Goal: Transaction & Acquisition: Purchase product/service

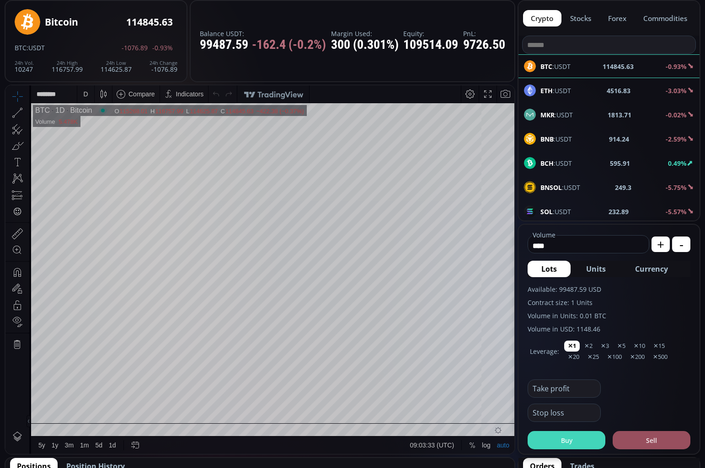
scroll to position [71, 0]
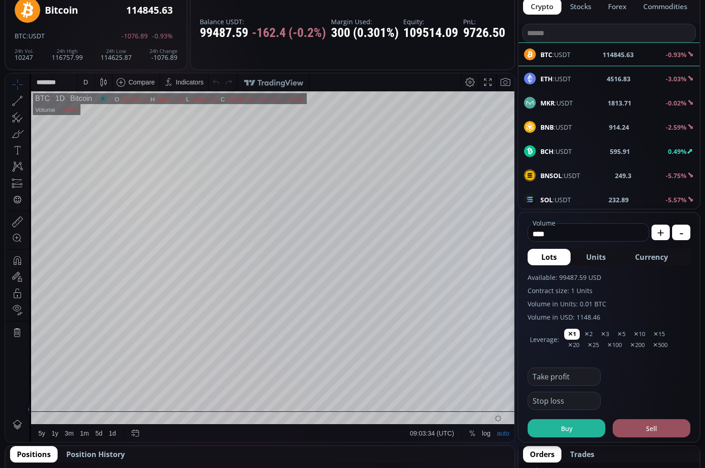
click at [570, 423] on button "Buy" at bounding box center [566, 428] width 78 height 18
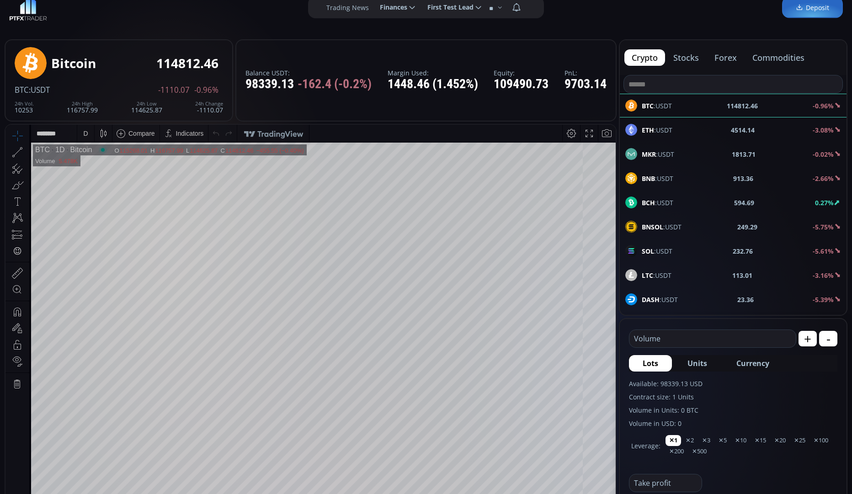
scroll to position [0, 0]
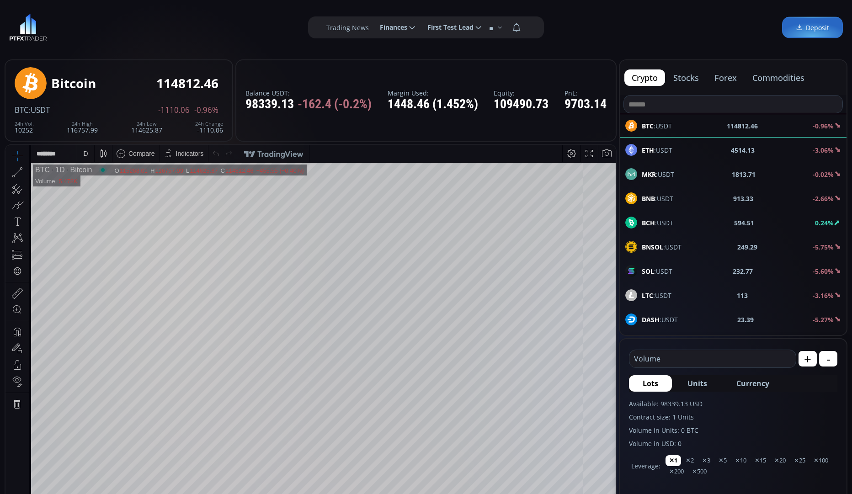
click at [702, 79] on button "stocks" at bounding box center [686, 77] width 40 height 16
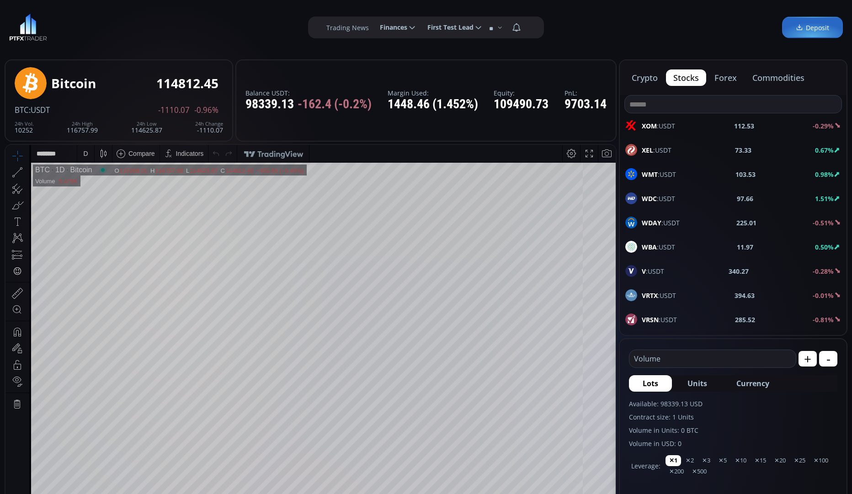
click at [704, 122] on div "XOM :USDT 112.53 -0.29%" at bounding box center [733, 126] width 216 height 12
type input "****"
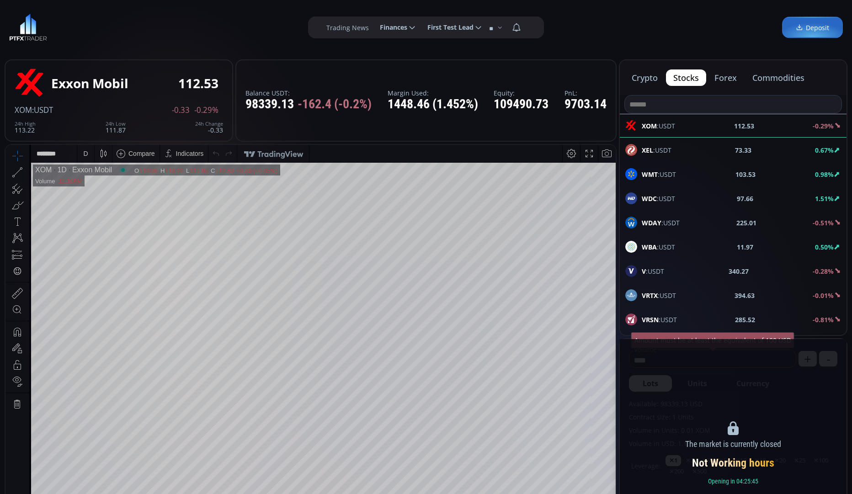
click at [704, 80] on button "forex" at bounding box center [725, 77] width 37 height 16
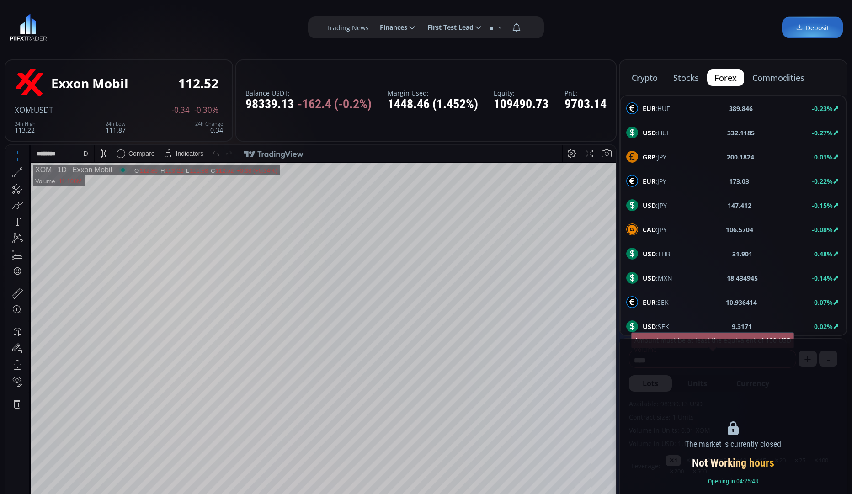
click at [704, 106] on div "EUR :HUF 389.846 -0.23%" at bounding box center [733, 108] width 214 height 12
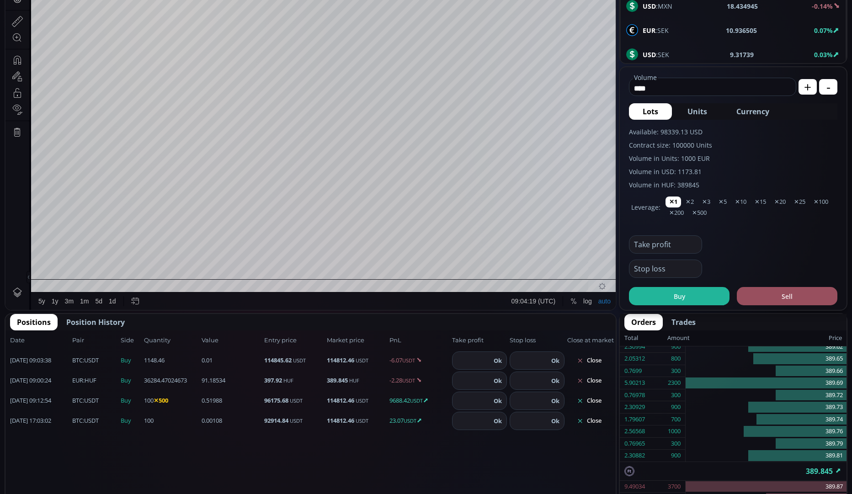
scroll to position [307, 0]
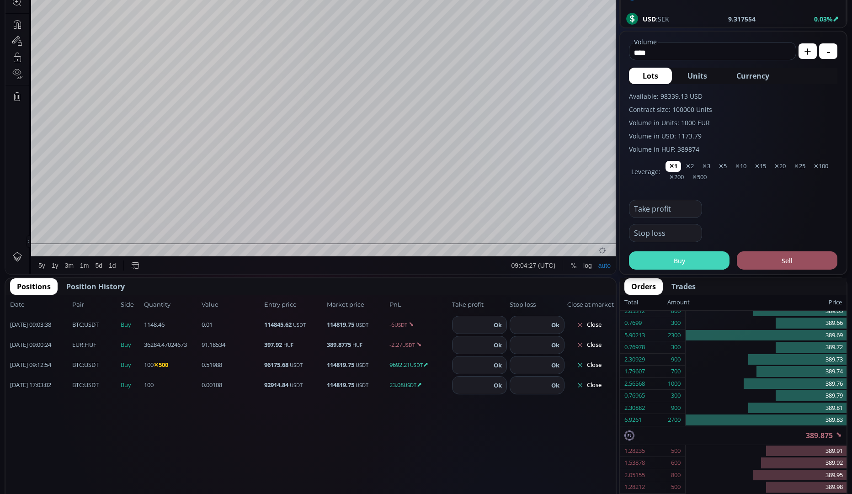
click at [693, 258] on button "Buy" at bounding box center [679, 260] width 101 height 18
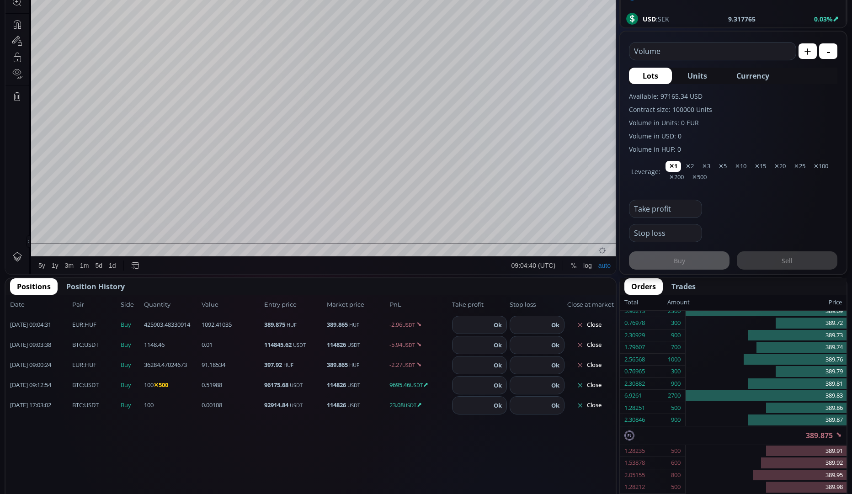
click at [704, 52] on button "+" at bounding box center [807, 51] width 18 height 16
type input "****"
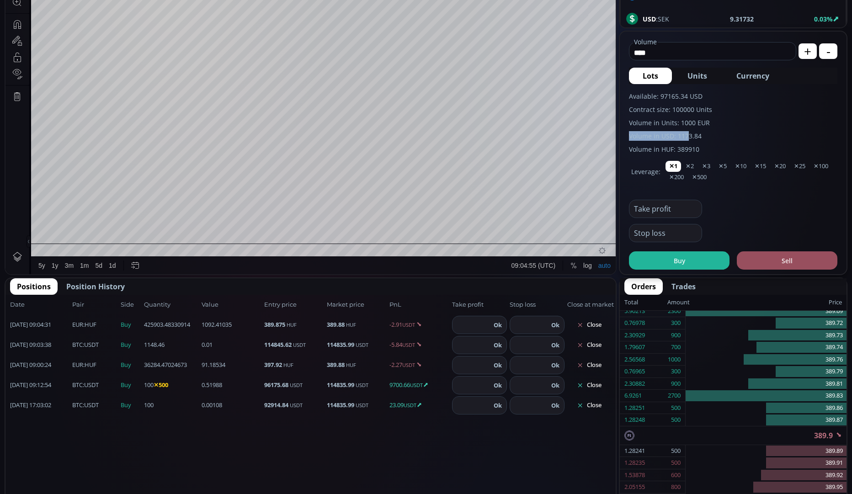
drag, startPoint x: 677, startPoint y: 138, endPoint x: 685, endPoint y: 140, distance: 8.4
click at [685, 140] on label "Volume in USD: 1173.84" at bounding box center [733, 136] width 208 height 10
click at [704, 144] on div "Available: 97165.34 USD Contract size: 100000 Units Volume in Units: 1000 EUR V…" at bounding box center [733, 122] width 208 height 63
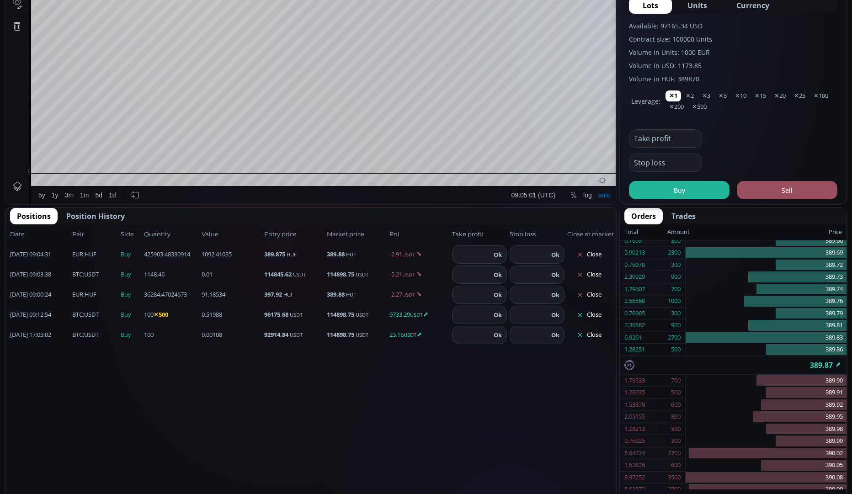
scroll to position [431, 0]
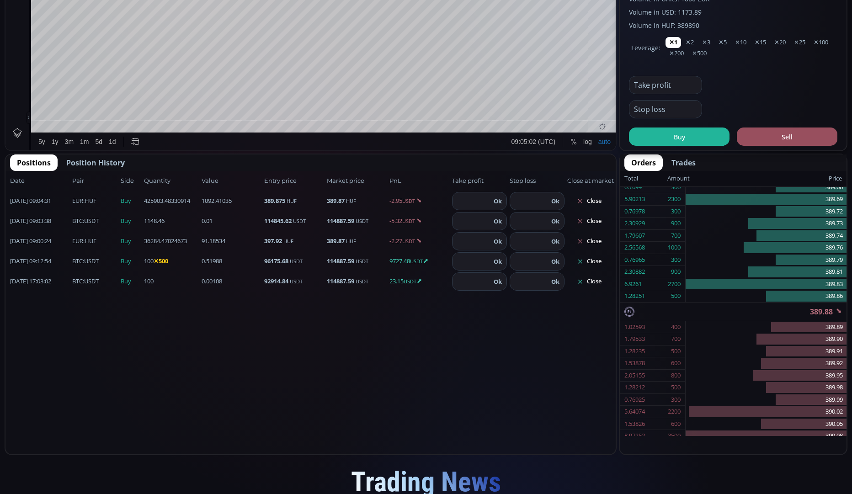
click at [684, 138] on button "Buy" at bounding box center [679, 136] width 101 height 18
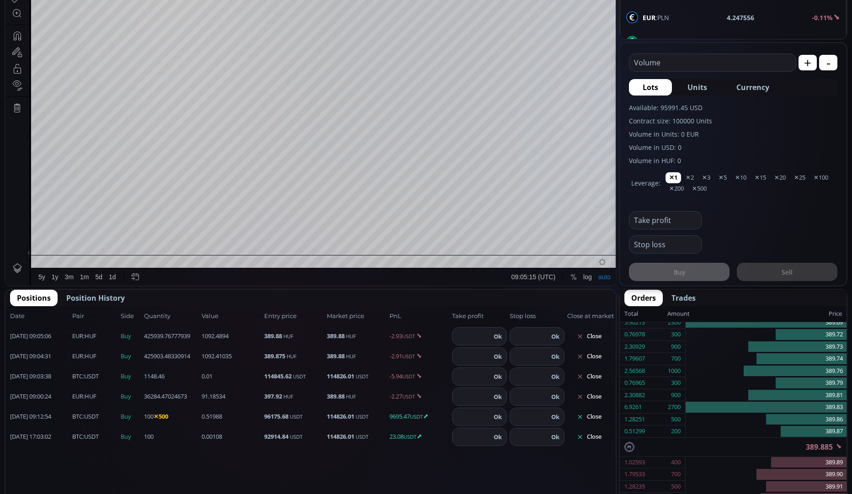
scroll to position [279, 0]
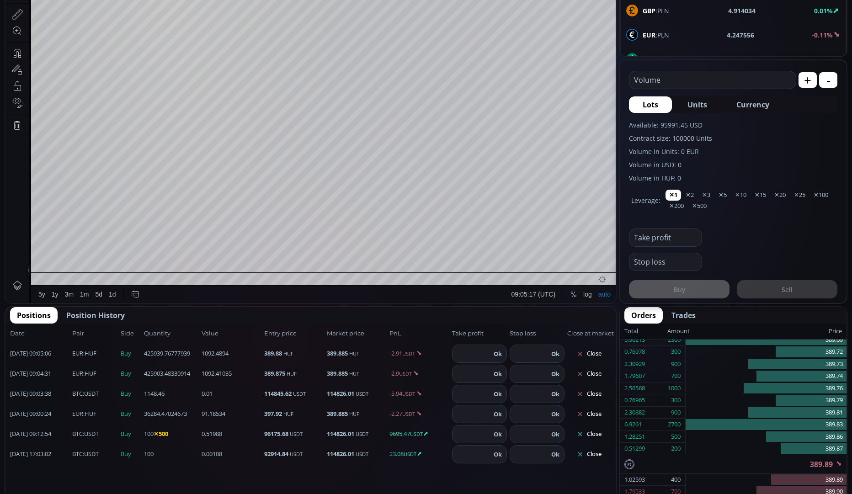
drag, startPoint x: 676, startPoint y: 82, endPoint x: 694, endPoint y: 79, distance: 17.7
click at [676, 82] on input "text" at bounding box center [710, 79] width 162 height 17
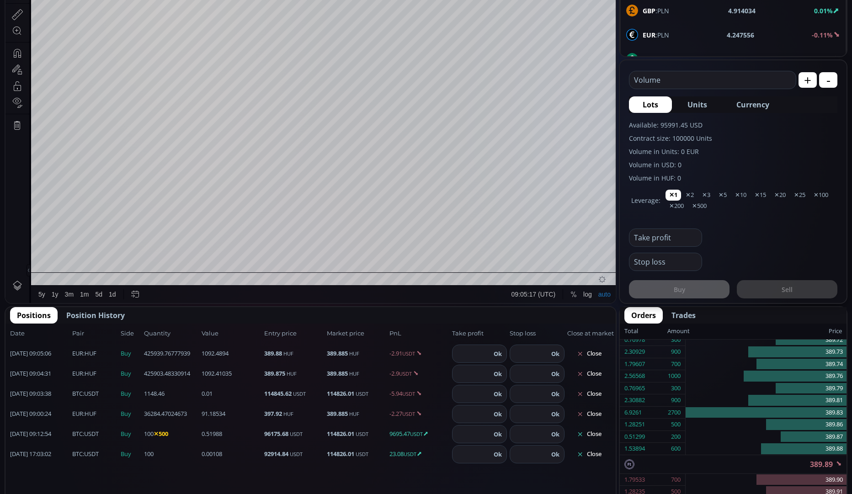
click at [704, 79] on button "+" at bounding box center [807, 80] width 18 height 16
type input "****"
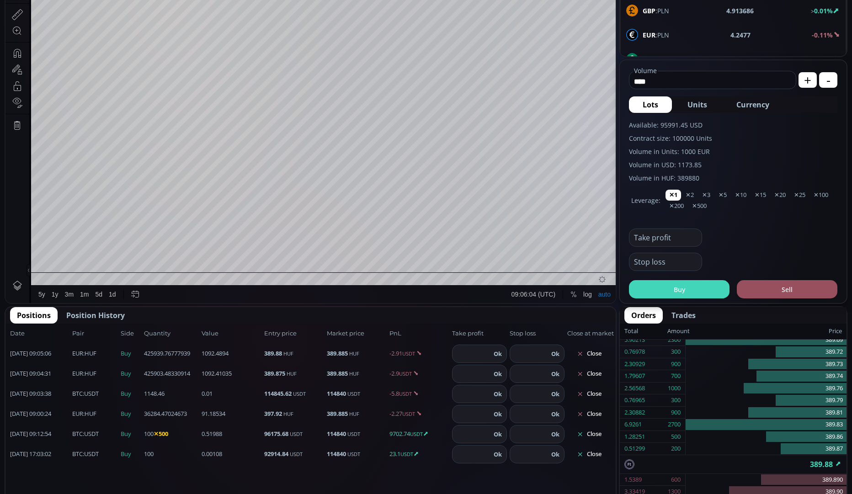
click at [667, 294] on button "Buy" at bounding box center [679, 289] width 101 height 18
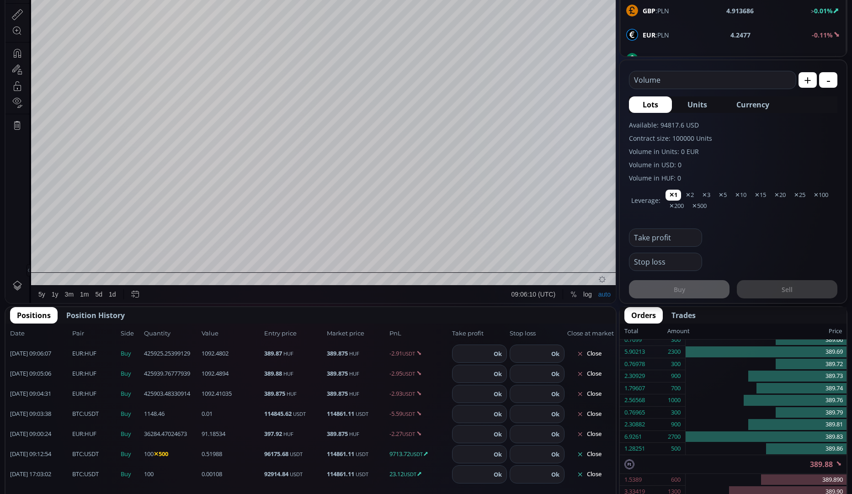
click at [704, 76] on button "+" at bounding box center [807, 80] width 18 height 16
type input "****"
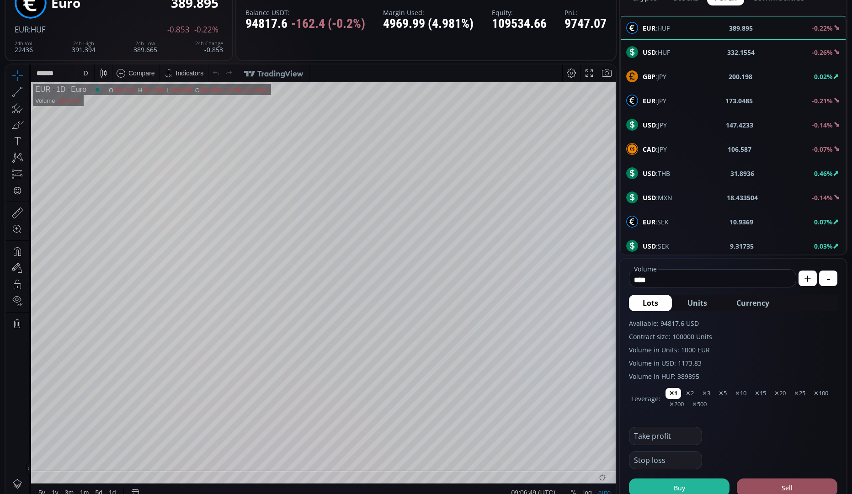
scroll to position [0, 0]
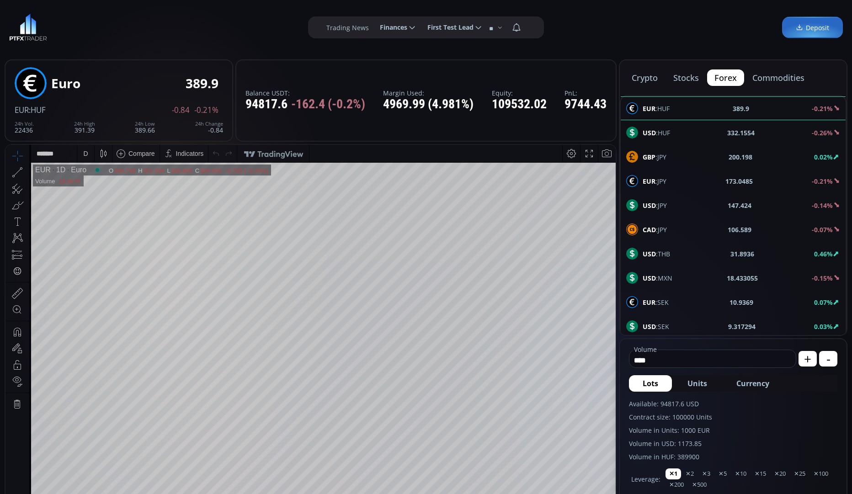
click at [653, 133] on b "USD" at bounding box center [648, 132] width 13 height 9
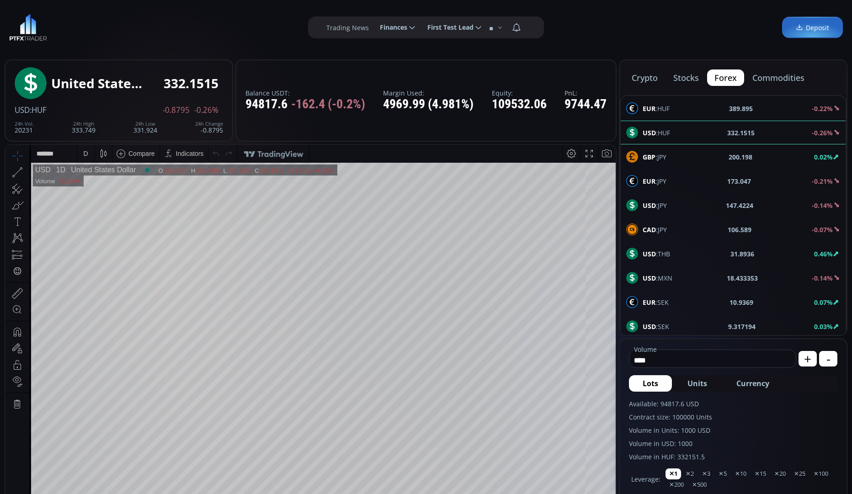
click at [662, 115] on div "EUR :HUF 389.895 -0.22%" at bounding box center [732, 108] width 225 height 24
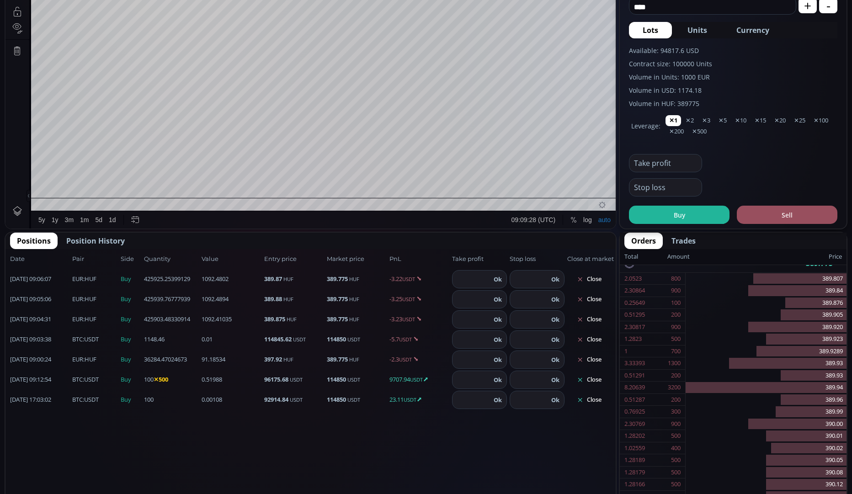
scroll to position [281, 0]
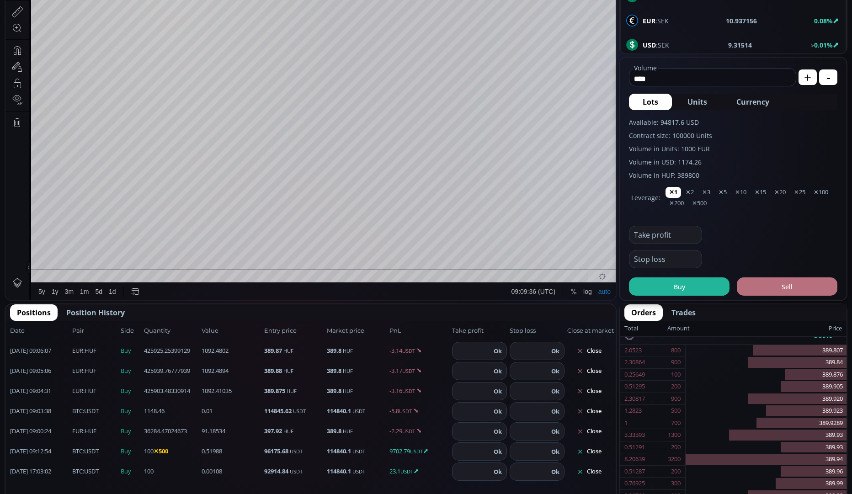
click at [704, 286] on button "Sell" at bounding box center [786, 286] width 101 height 18
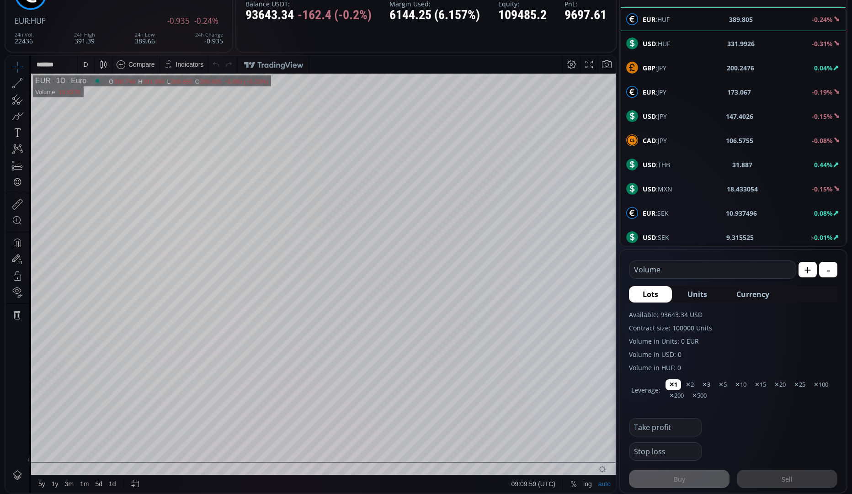
scroll to position [90, 0]
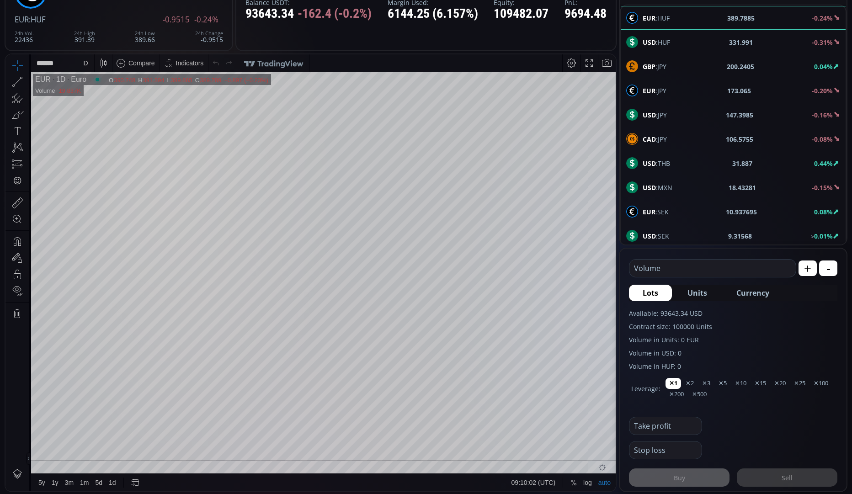
click at [704, 273] on button "+" at bounding box center [807, 268] width 18 height 16
type input "****"
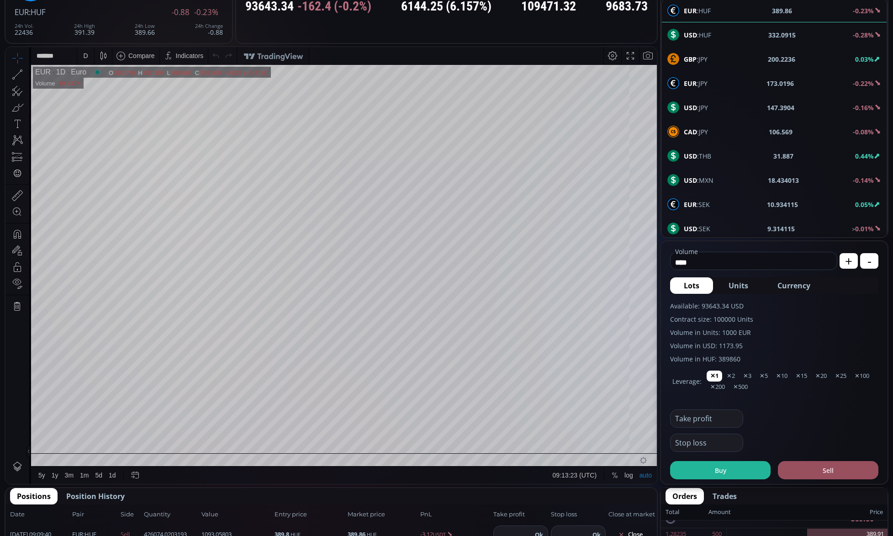
scroll to position [89, 0]
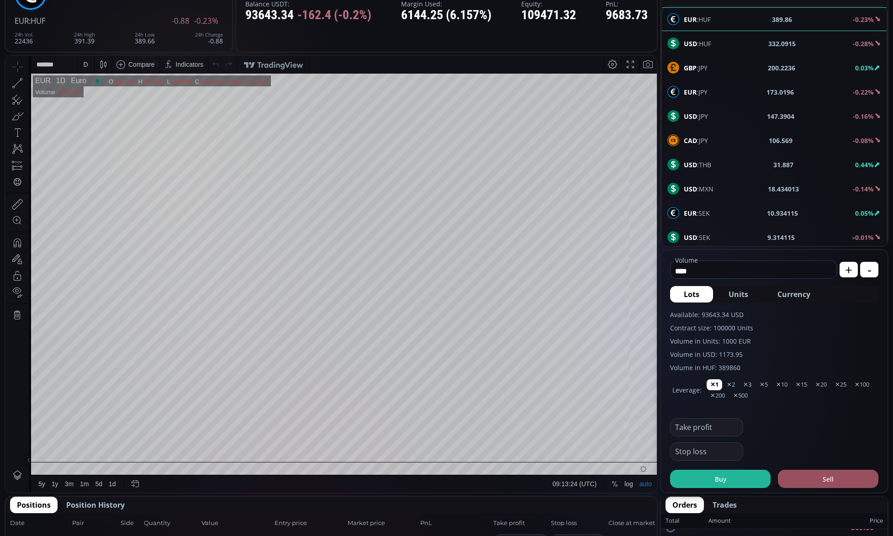
click at [692, 16] on div "EUR :HUF 389.86 -0.23% USD :HUF 332.0915 -0.28% GBP :JPY 200.2236 0.03% EUR :JP…" at bounding box center [774, 370] width 227 height 729
click at [701, 45] on span "USD :HUF" at bounding box center [697, 44] width 27 height 10
click at [699, 21] on span "EUR :HUF" at bounding box center [697, 20] width 27 height 10
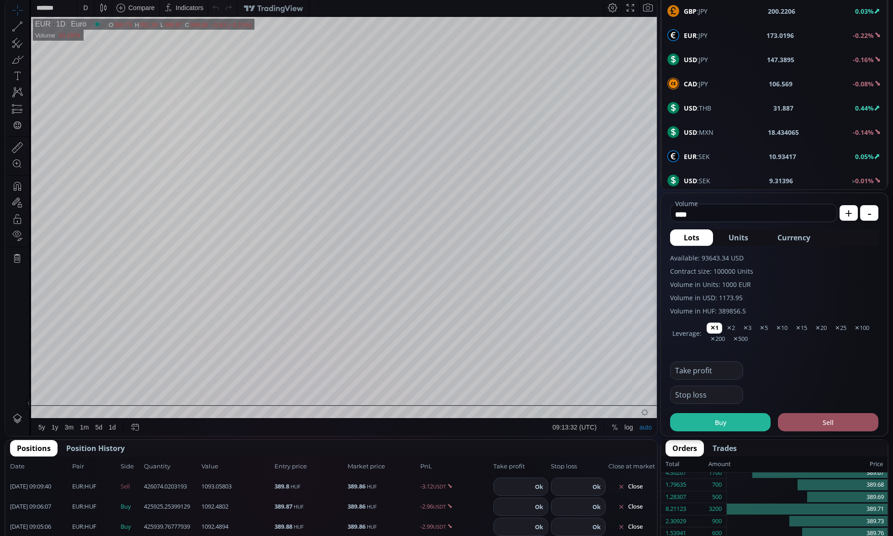
scroll to position [257, 0]
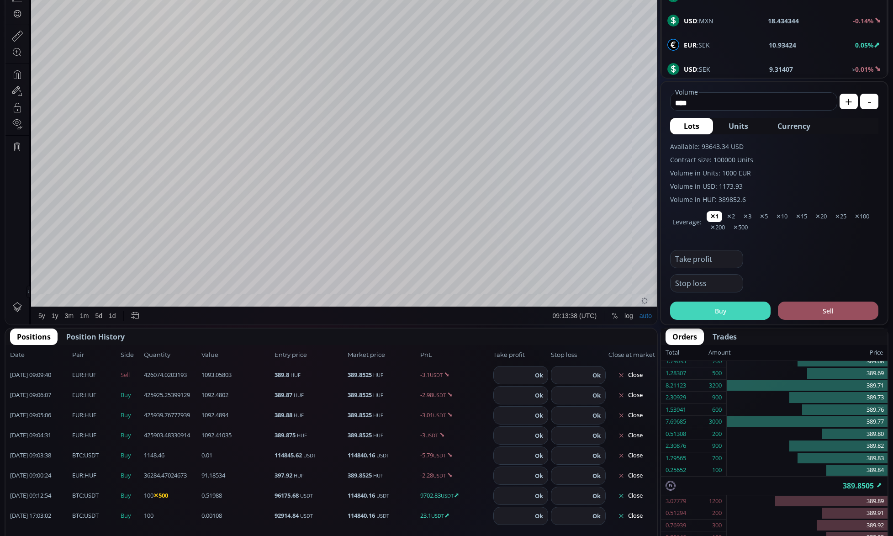
click at [704, 303] on button "Buy" at bounding box center [720, 311] width 101 height 18
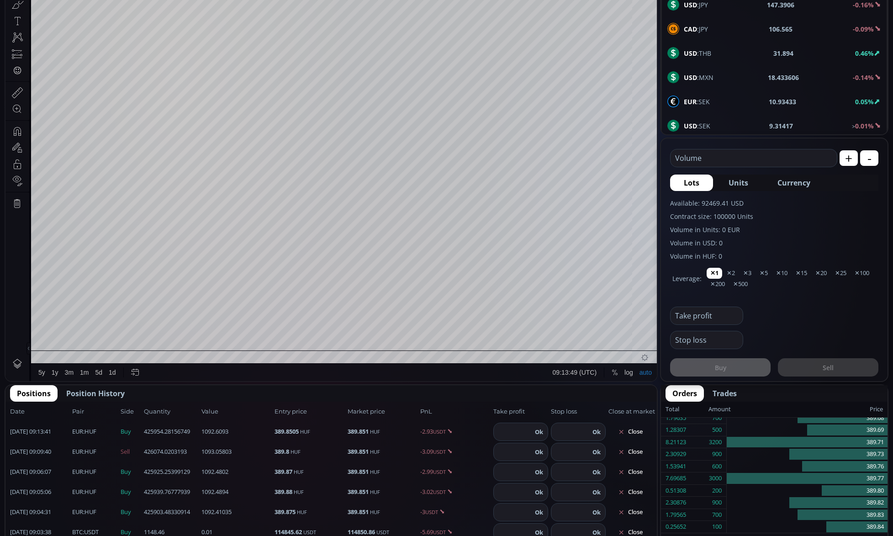
scroll to position [44, 0]
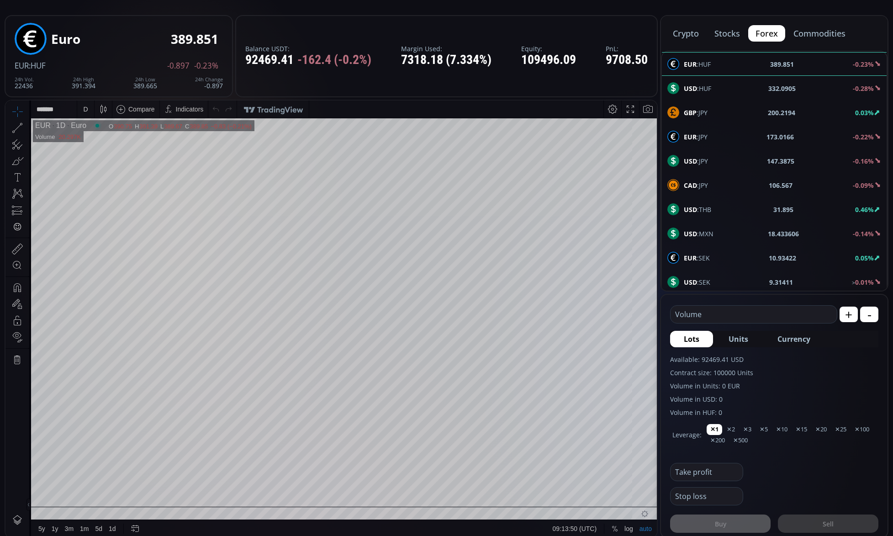
click at [704, 68] on div "EUR :HUF 389.851 -0.23% USD :HUF 332.0905 -0.28% GBP :JPY 200.2194 0.03% EUR :J…" at bounding box center [774, 415] width 227 height 729
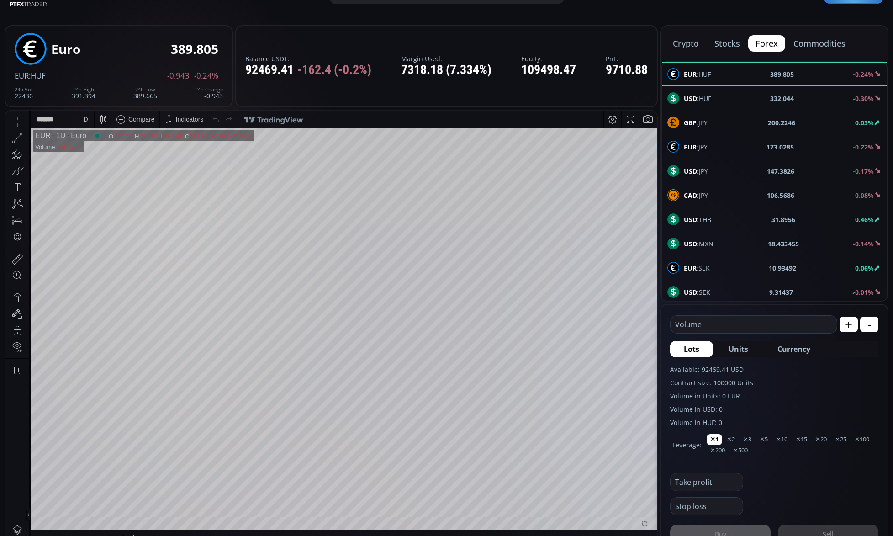
scroll to position [0, 0]
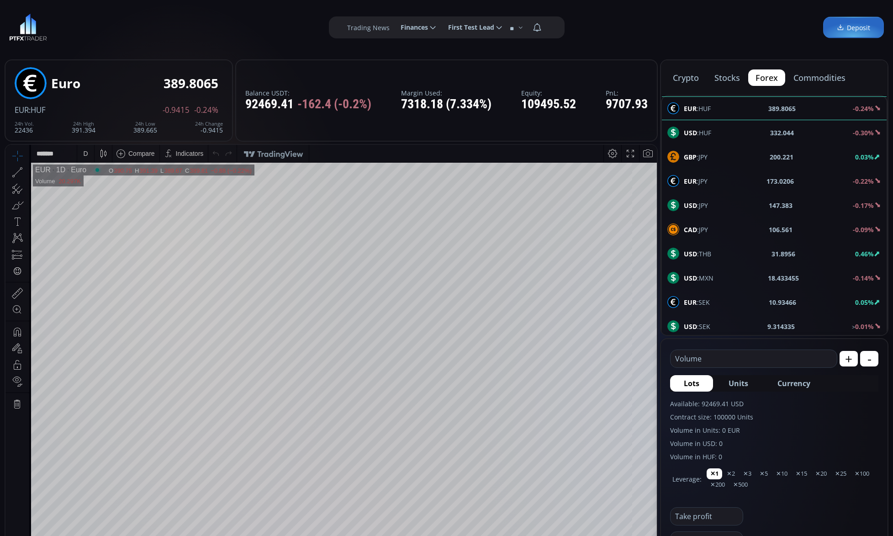
click at [704, 361] on button "+" at bounding box center [849, 359] width 18 height 16
click at [704, 383] on span "Currency" at bounding box center [794, 383] width 33 height 11
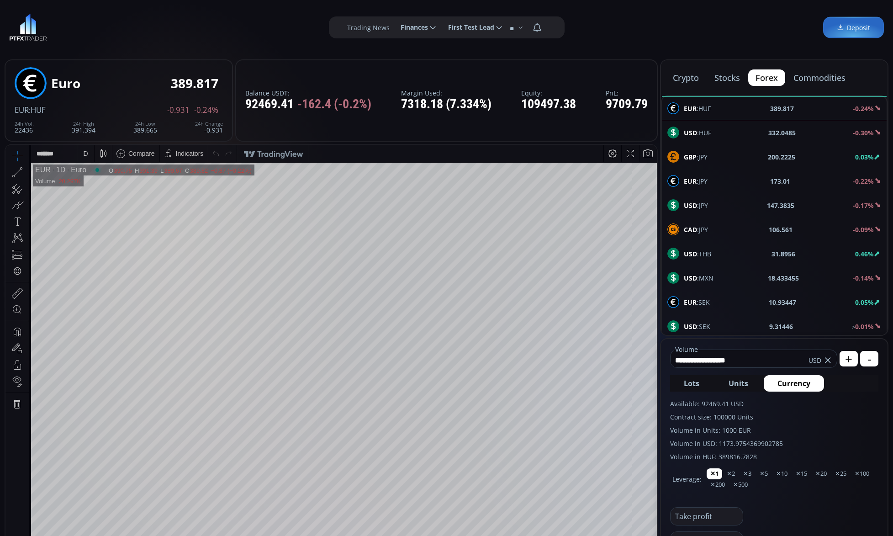
click at [680, 382] on button "Lots" at bounding box center [691, 383] width 43 height 16
type input "****"
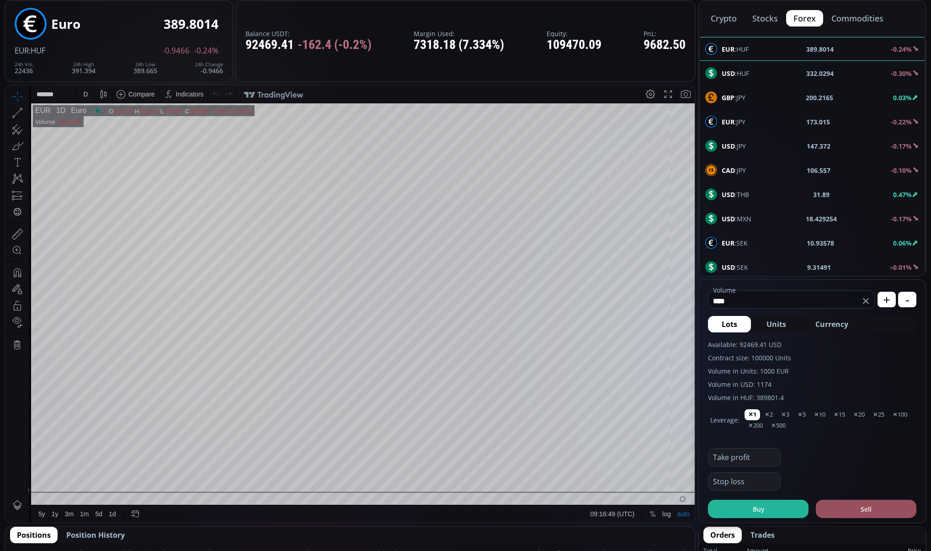
scroll to position [61, 0]
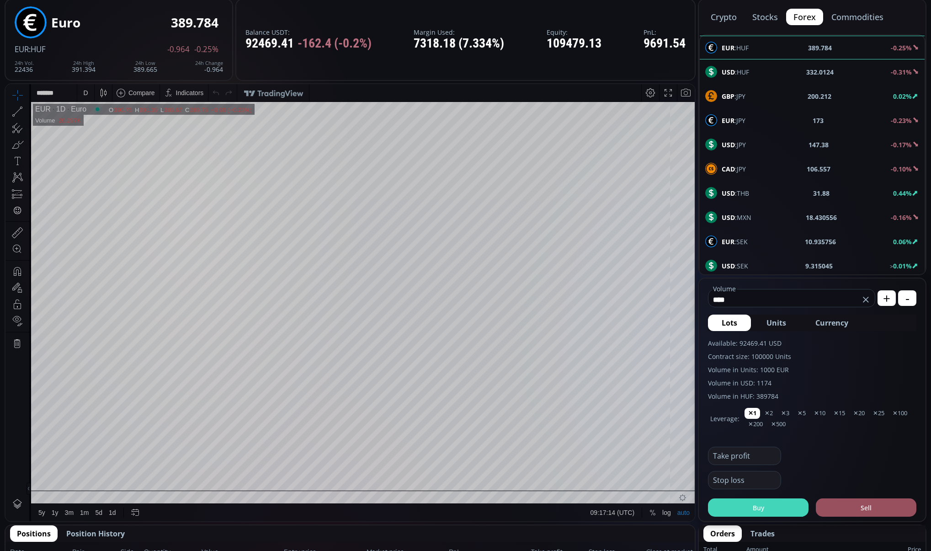
click at [704, 468] on button "Buy" at bounding box center [758, 507] width 101 height 18
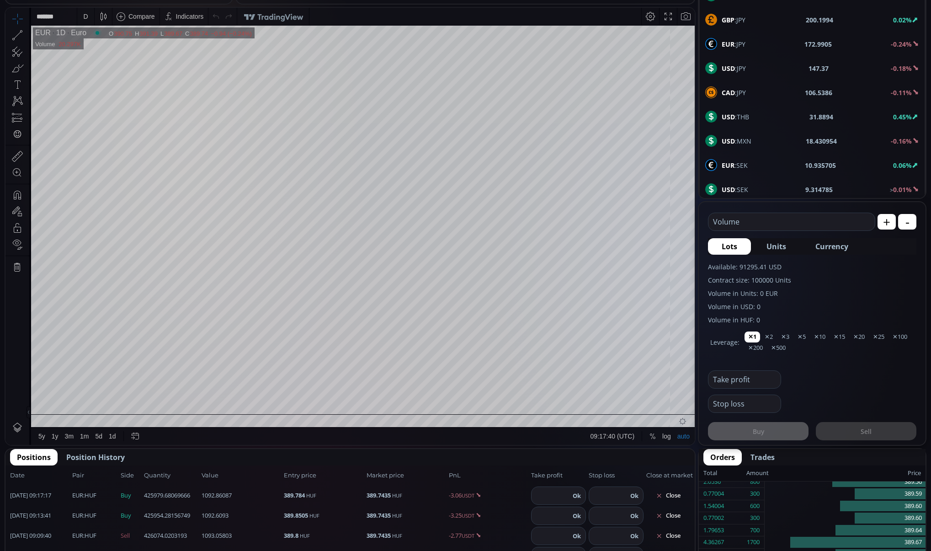
scroll to position [27, 0]
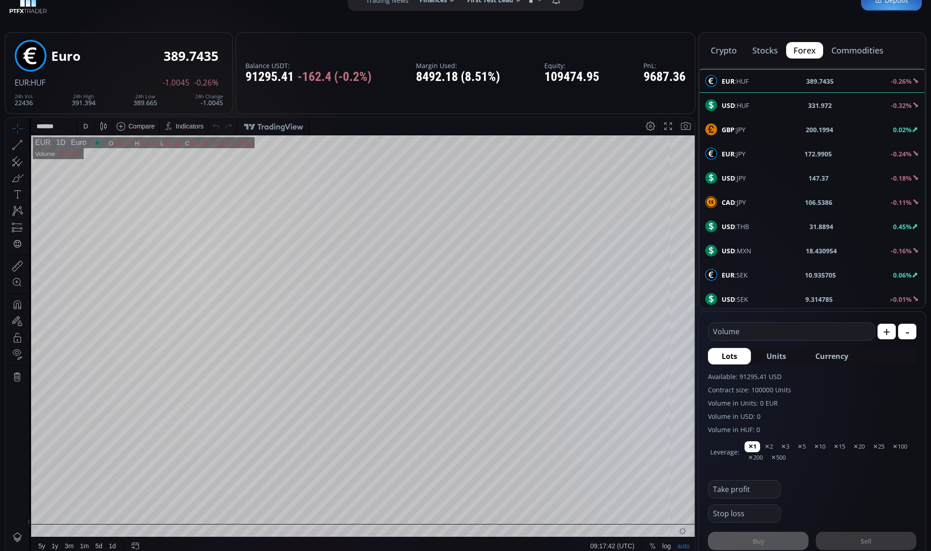
click at [704, 339] on fieldset "Volume USD" at bounding box center [791, 331] width 167 height 18
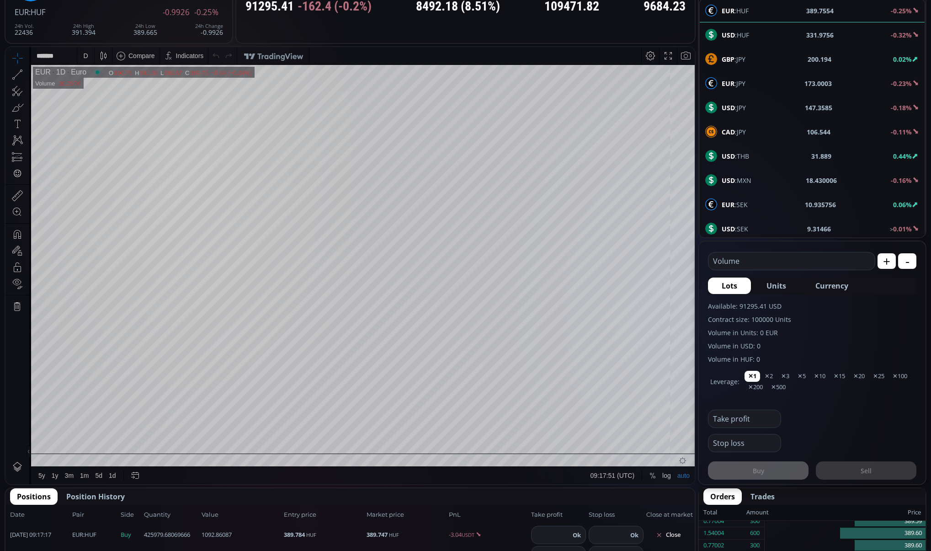
scroll to position [72, 0]
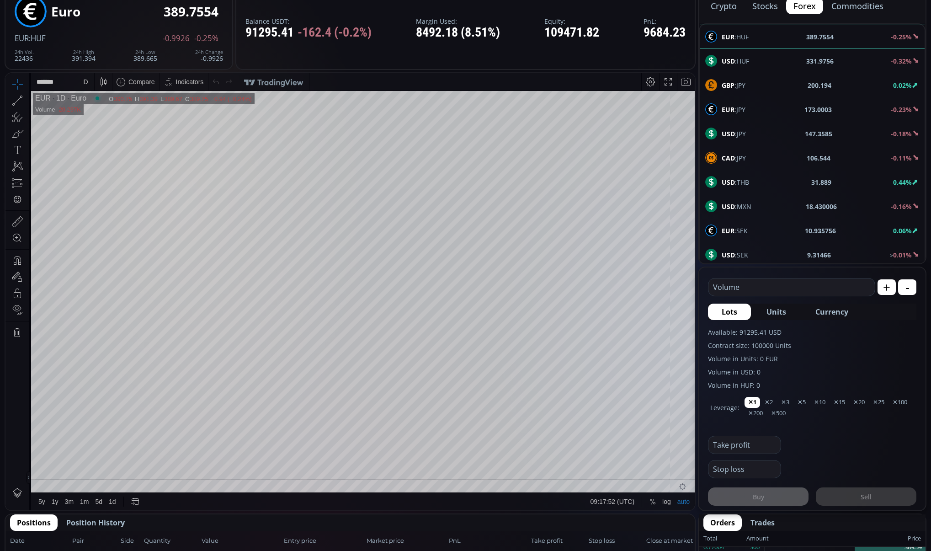
click at [704, 41] on div "EUR :HUF 389.7554 -0.25% USD :HUF 331.9756 -0.32% GBP :JPY 200.194 0.02% EUR :J…" at bounding box center [812, 387] width 227 height 729
click at [704, 288] on button "+" at bounding box center [886, 287] width 18 height 16
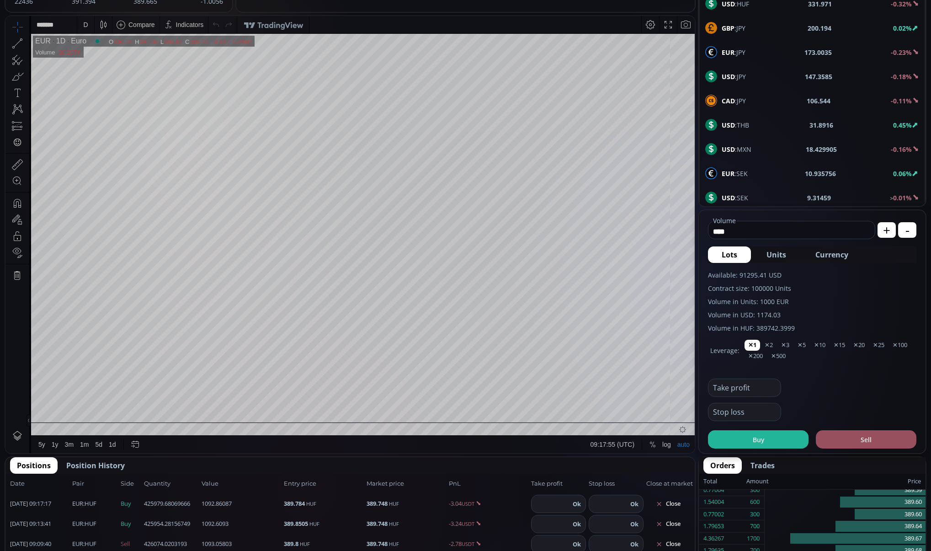
scroll to position [152, 0]
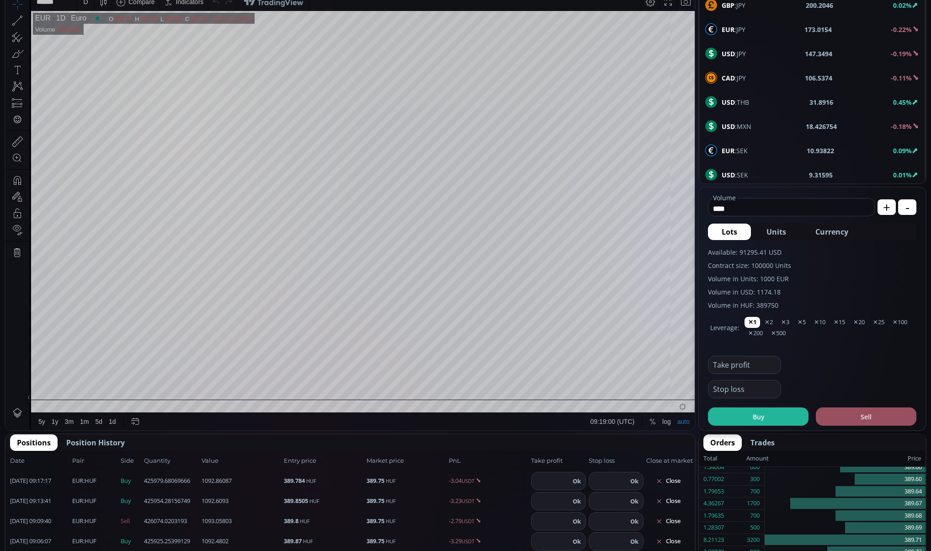
click at [704, 229] on span "Currency" at bounding box center [831, 231] width 33 height 11
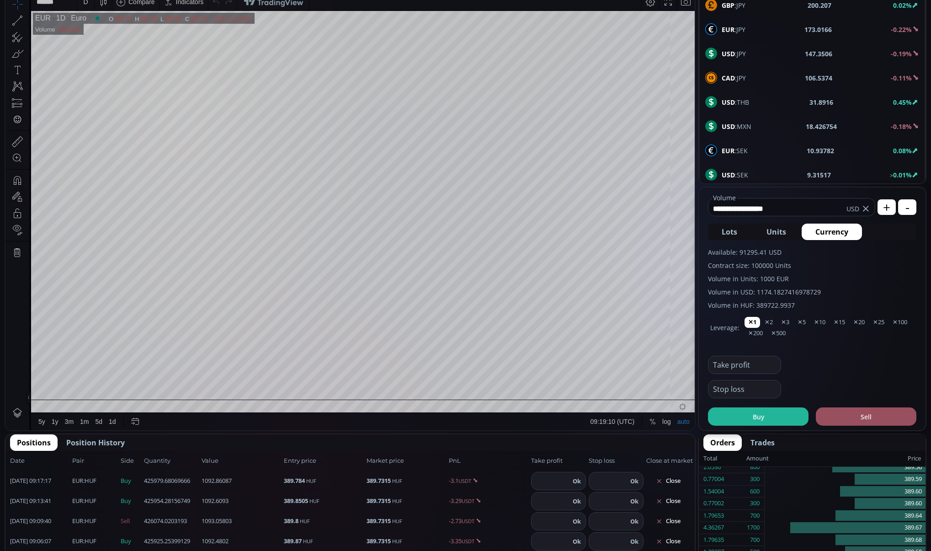
click at [704, 233] on span "Units" at bounding box center [776, 231] width 20 height 11
click at [704, 236] on button "Lots" at bounding box center [729, 231] width 43 height 16
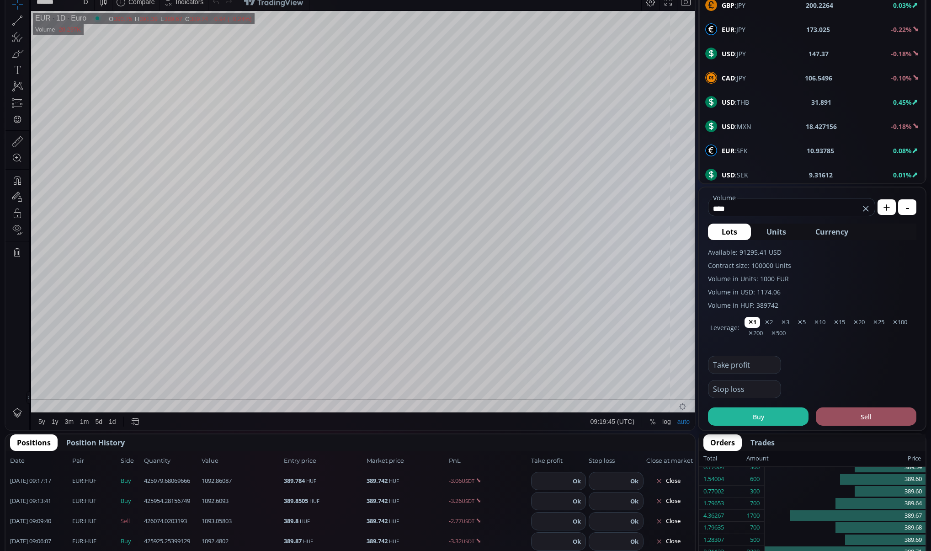
click at [704, 233] on span "Currency" at bounding box center [831, 231] width 33 height 11
type input "**********"
click at [704, 417] on button "Buy" at bounding box center [758, 416] width 101 height 18
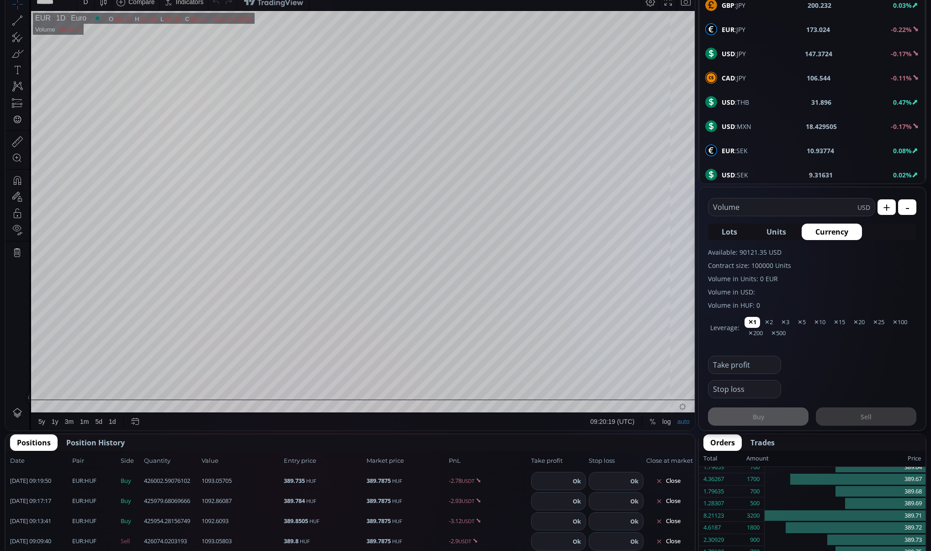
click at [704, 211] on input "text" at bounding box center [782, 206] width 149 height 17
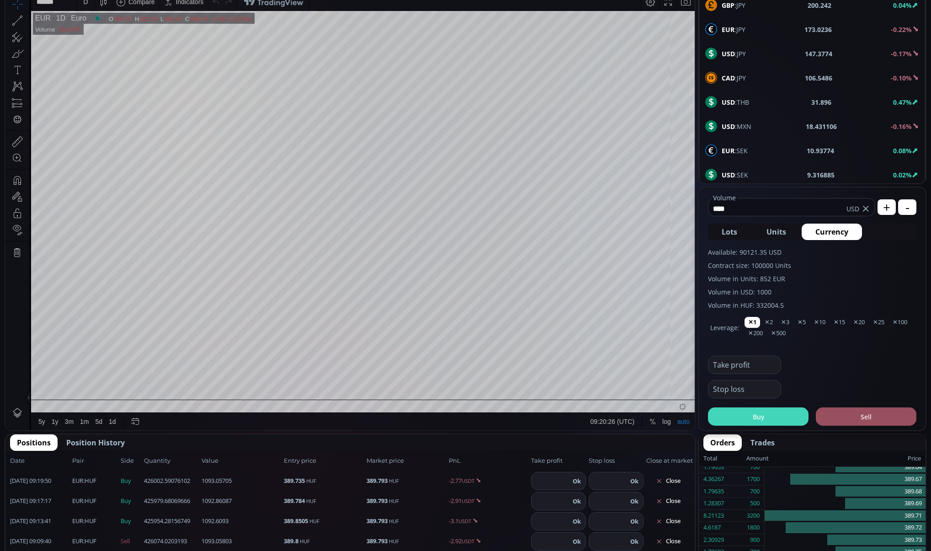
type input "****"
click at [704, 419] on button "Buy" at bounding box center [758, 416] width 101 height 18
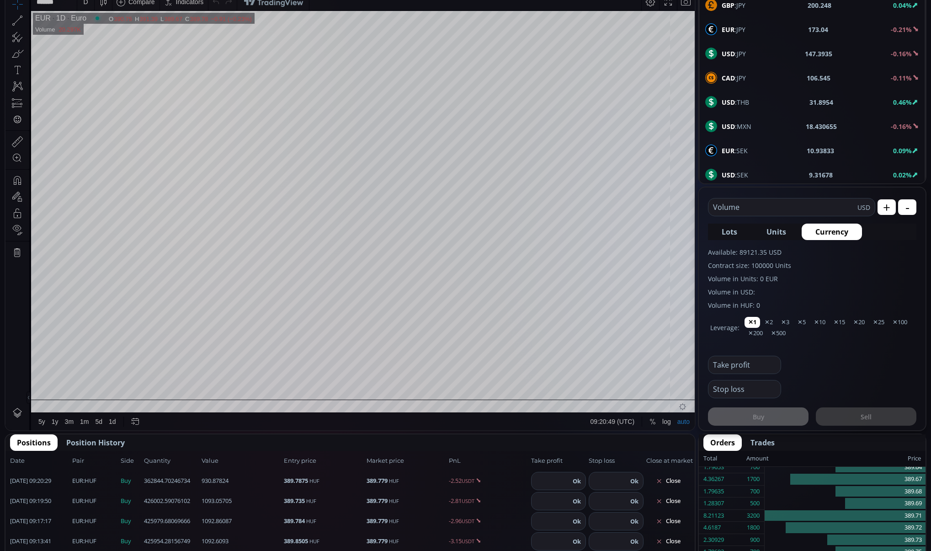
click at [704, 229] on button "Units" at bounding box center [775, 231] width 47 height 16
click at [704, 232] on button "Lots" at bounding box center [729, 231] width 43 height 16
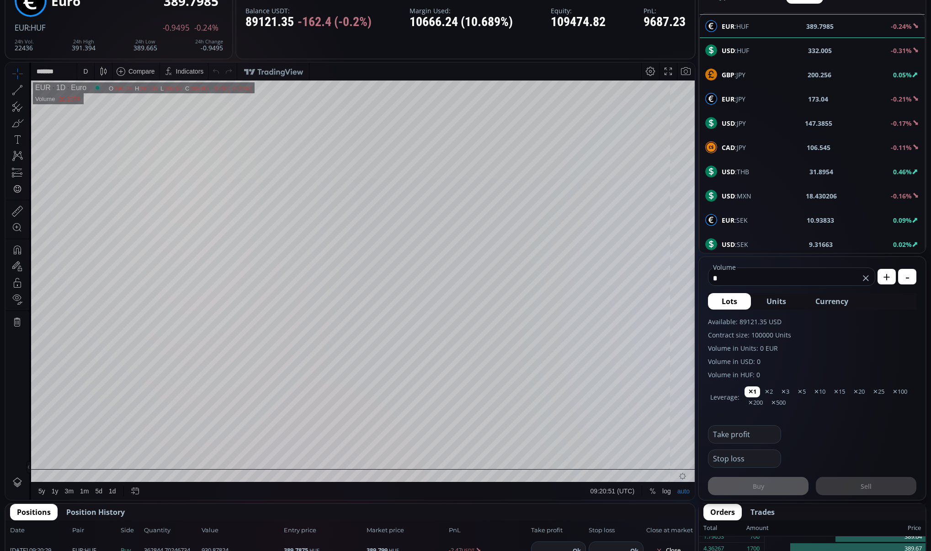
scroll to position [0, 0]
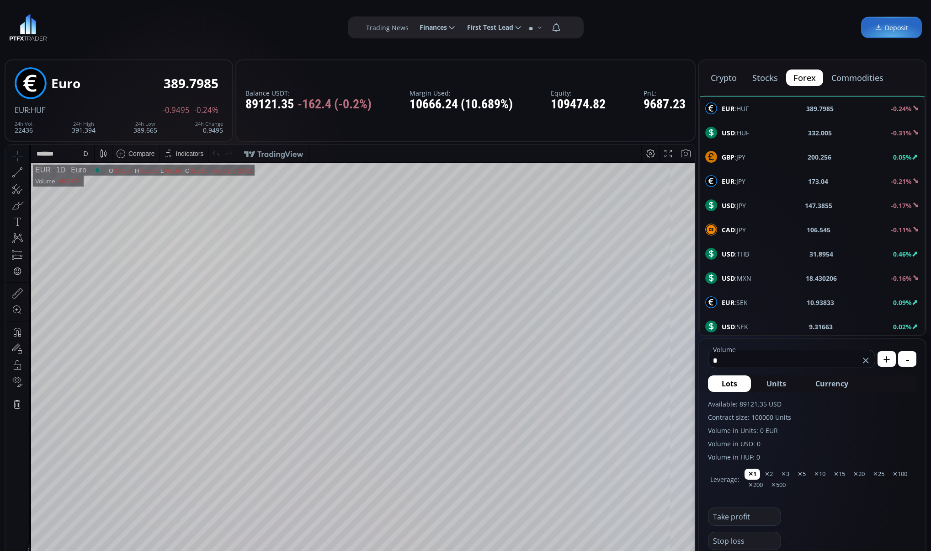
click at [704, 102] on div "EUR :HUF 389.7985 -0.24% USD :HUF 332.005 -0.31% GBP :JPY 200.256 0.05% EUR :JP…" at bounding box center [812, 459] width 227 height 729
click at [704, 389] on button "Units" at bounding box center [775, 383] width 47 height 16
click at [704, 387] on span "Lots" at bounding box center [729, 383] width 16 height 11
click at [704, 359] on button "+" at bounding box center [886, 359] width 18 height 16
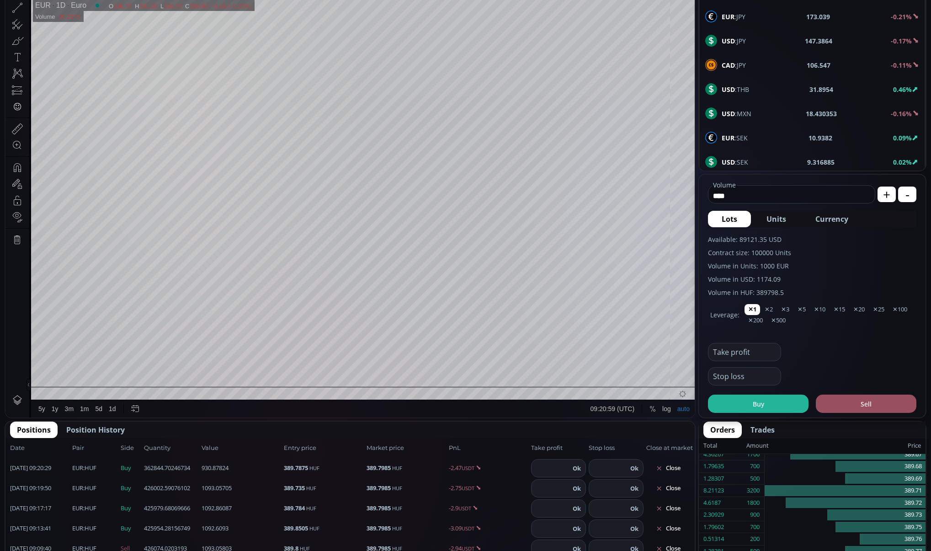
scroll to position [166, 0]
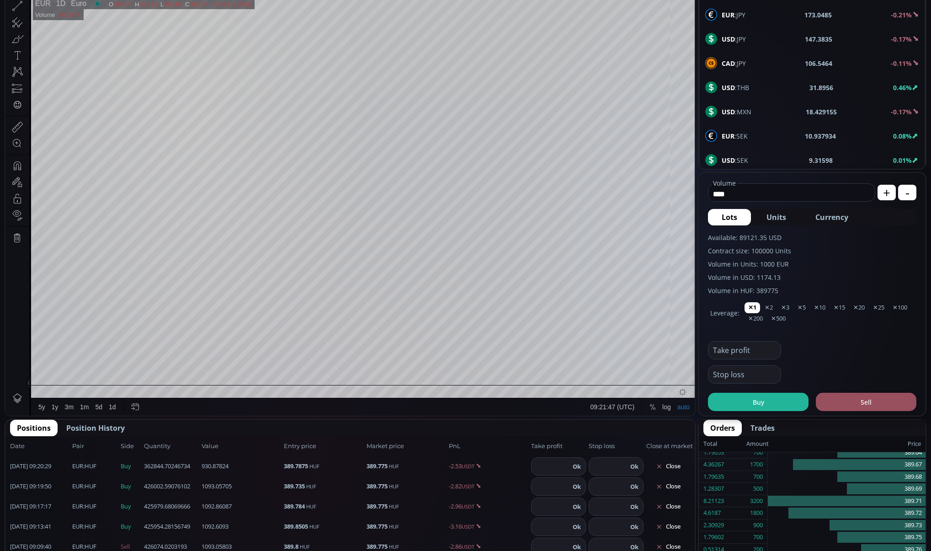
click at [704, 216] on span "Units" at bounding box center [776, 217] width 20 height 11
click at [704, 218] on span "Lots" at bounding box center [729, 217] width 16 height 11
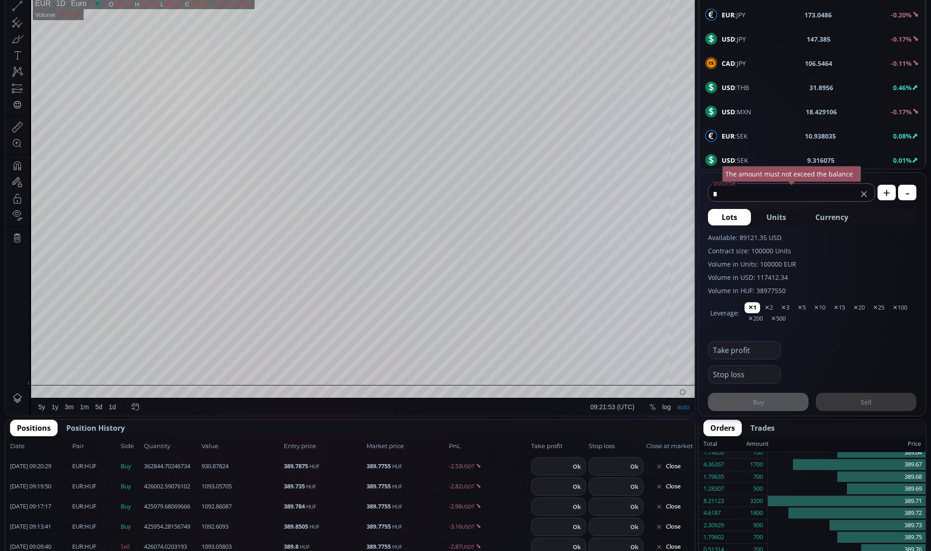
click at [704, 211] on button "Units" at bounding box center [775, 217] width 47 height 16
click at [704, 214] on span "Lots" at bounding box center [729, 217] width 16 height 11
click at [704, 196] on fieldset "* Volume USD The amount must not exceed the balance" at bounding box center [791, 190] width 167 height 21
click at [704, 195] on use at bounding box center [863, 193] width 5 height 5
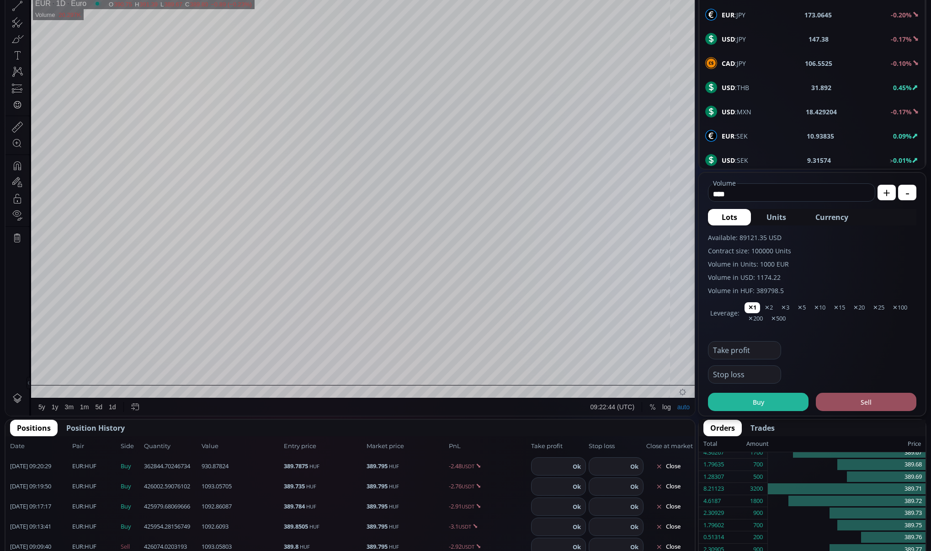
click at [704, 222] on span "Units" at bounding box center [776, 217] width 20 height 11
click at [704, 220] on button "Lots" at bounding box center [729, 217] width 43 height 16
click at [704, 219] on span "Units" at bounding box center [776, 217] width 20 height 11
click at [704, 214] on span "Currency" at bounding box center [831, 217] width 33 height 11
type input "**********"
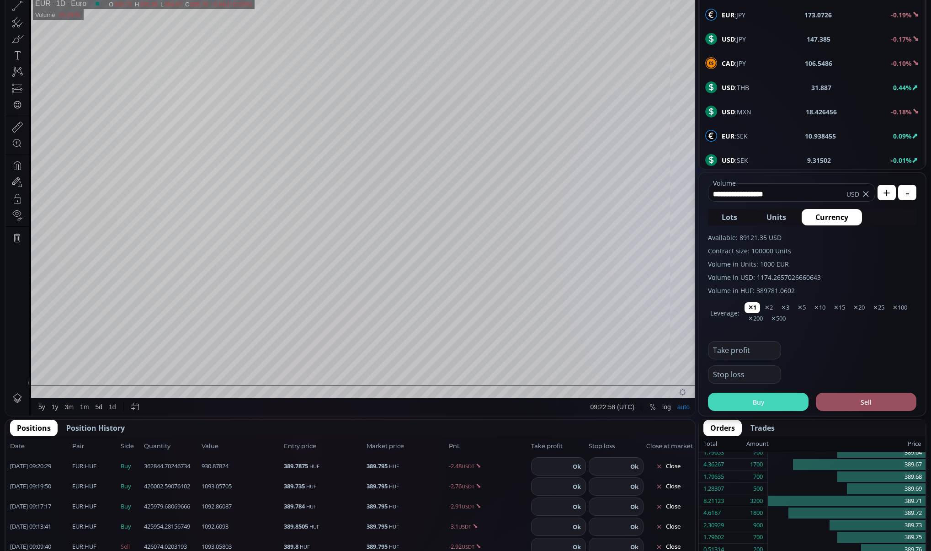
click at [704, 401] on button "Buy" at bounding box center [758, 401] width 101 height 18
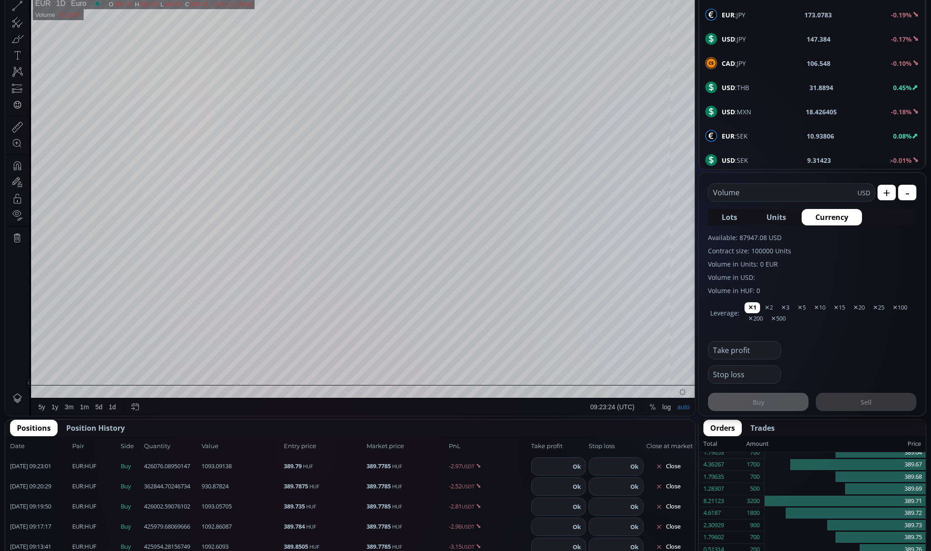
click at [704, 217] on span "Lots" at bounding box center [729, 217] width 16 height 11
click at [704, 220] on span "Currency" at bounding box center [831, 217] width 33 height 11
click at [704, 215] on button "Units" at bounding box center [775, 217] width 47 height 16
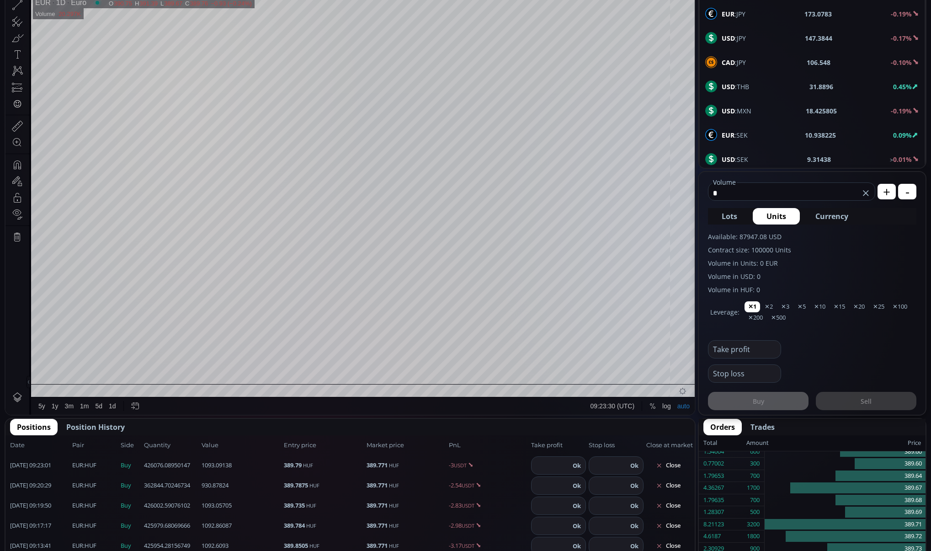
click at [704, 193] on icon at bounding box center [865, 192] width 9 height 9
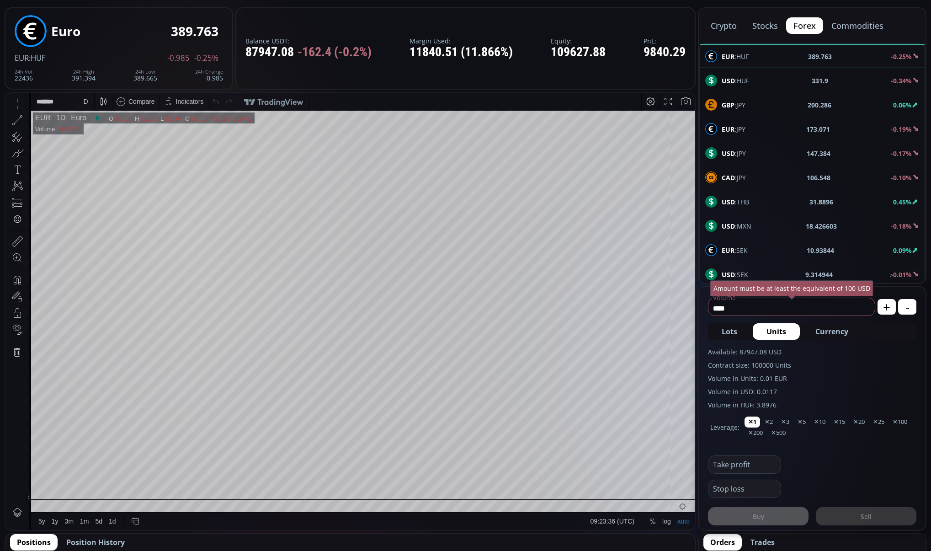
click at [704, 87] on div "USD :HUF 331.9 -0.34%" at bounding box center [811, 81] width 225 height 24
type input "****"
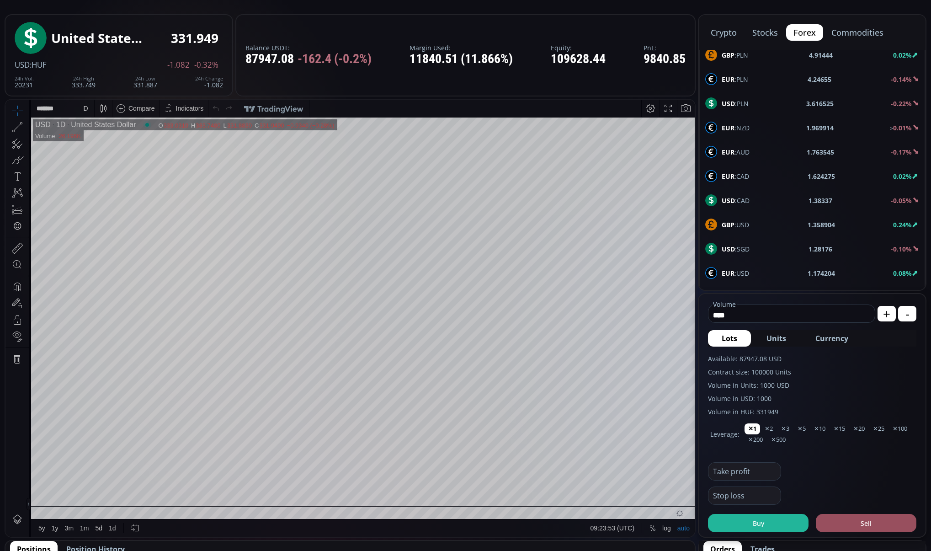
scroll to position [355, 0]
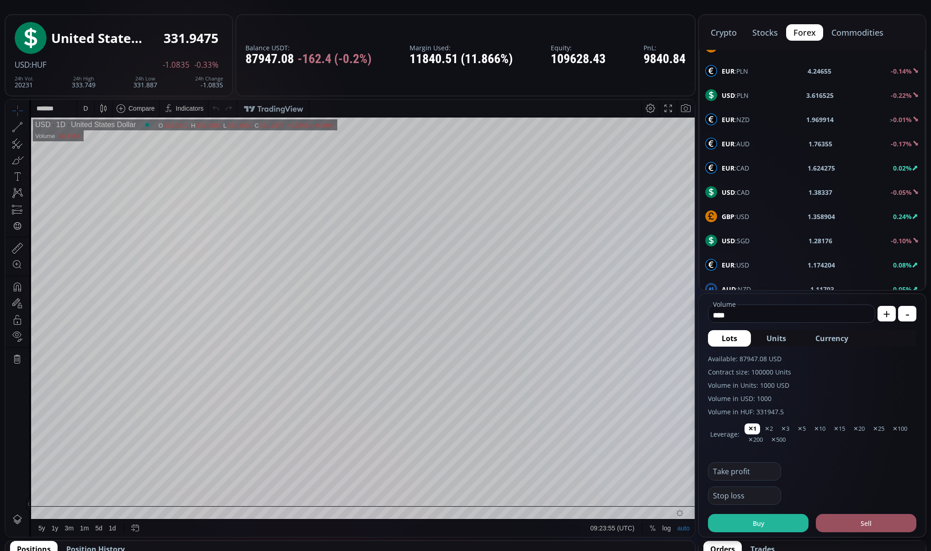
click at [704, 266] on div "EUR :USD 1.174204 0.08%" at bounding box center [812, 265] width 214 height 12
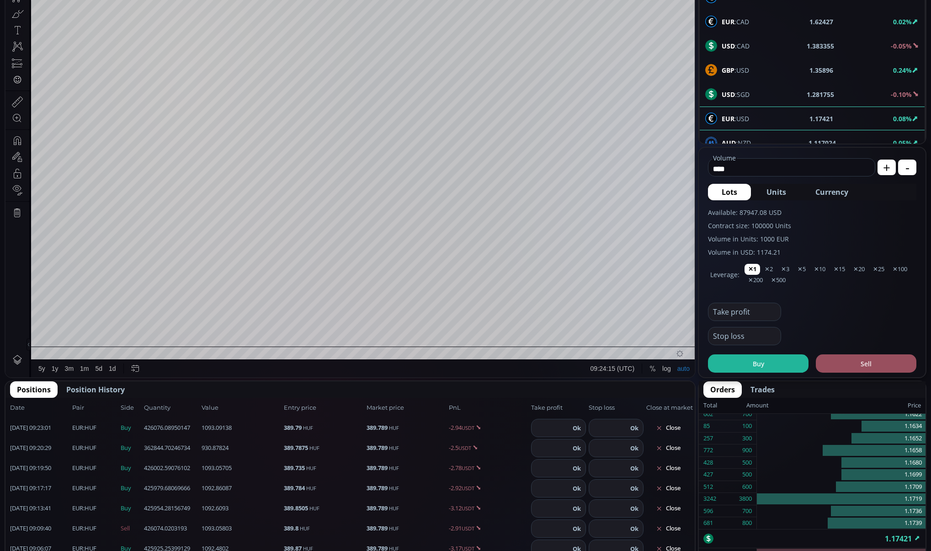
scroll to position [192, 0]
click at [704, 365] on button "Buy" at bounding box center [758, 363] width 101 height 18
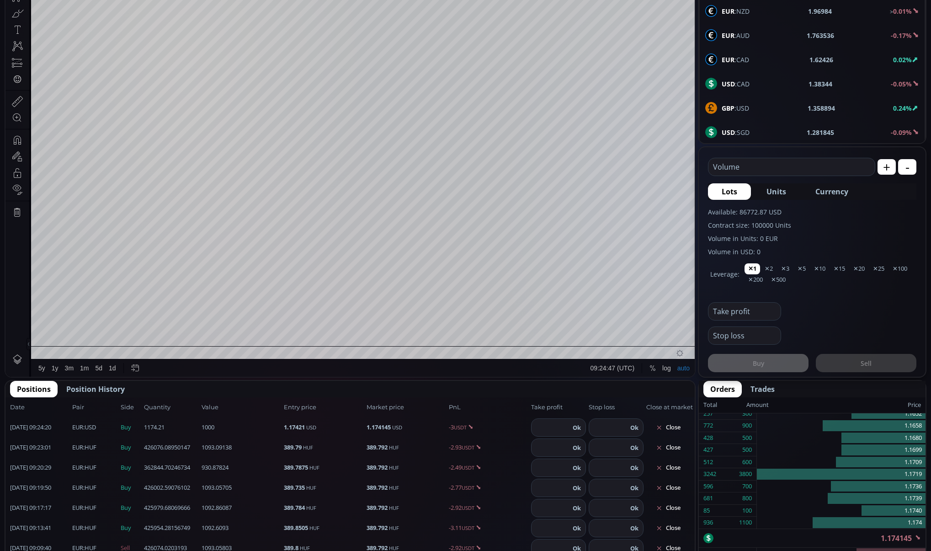
scroll to position [311, 0]
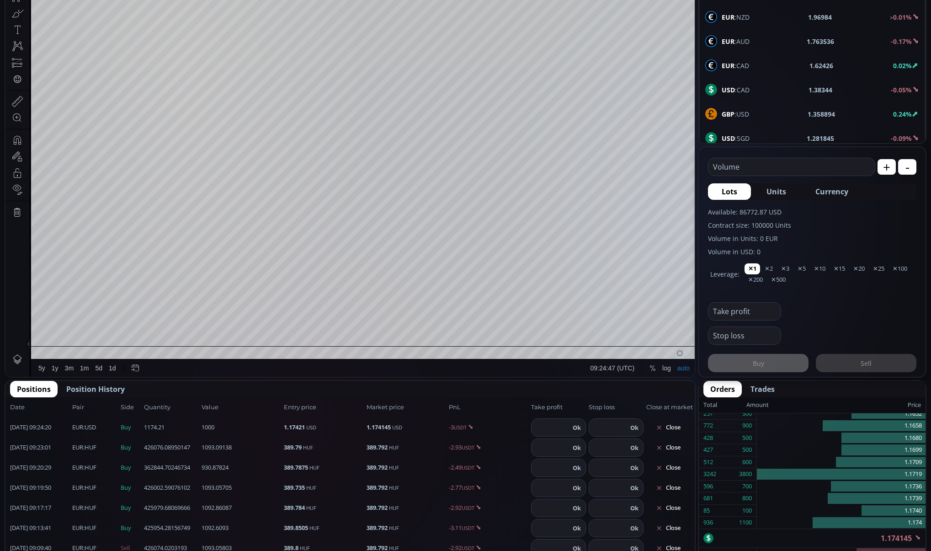
click at [704, 115] on span "GBP :USD" at bounding box center [734, 114] width 27 height 10
type input "****"
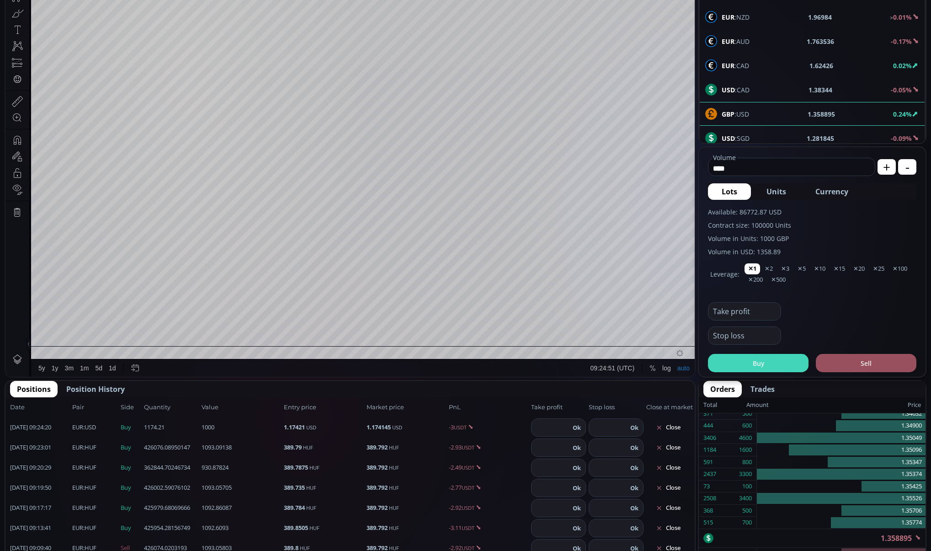
click at [704, 367] on button "Buy" at bounding box center [758, 363] width 101 height 18
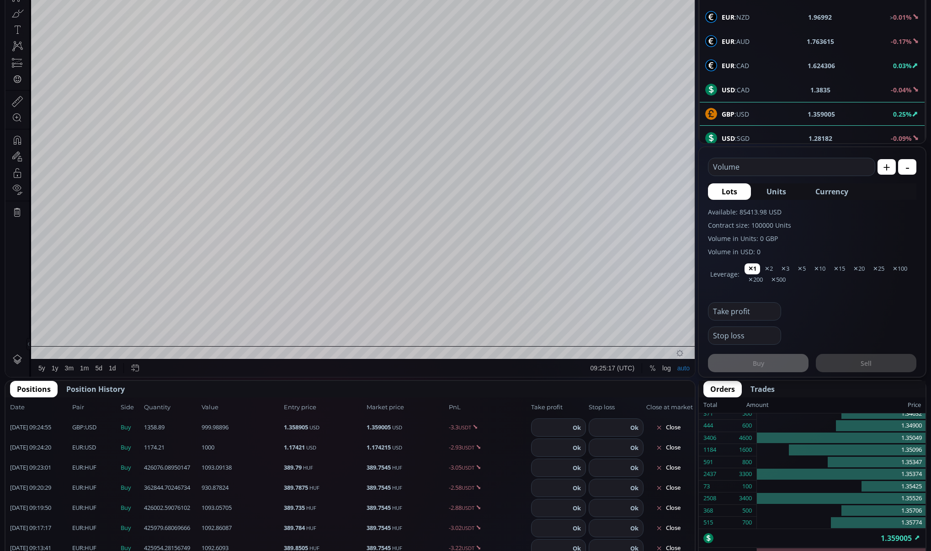
click at [704, 168] on button "+" at bounding box center [886, 167] width 18 height 16
type input "****"
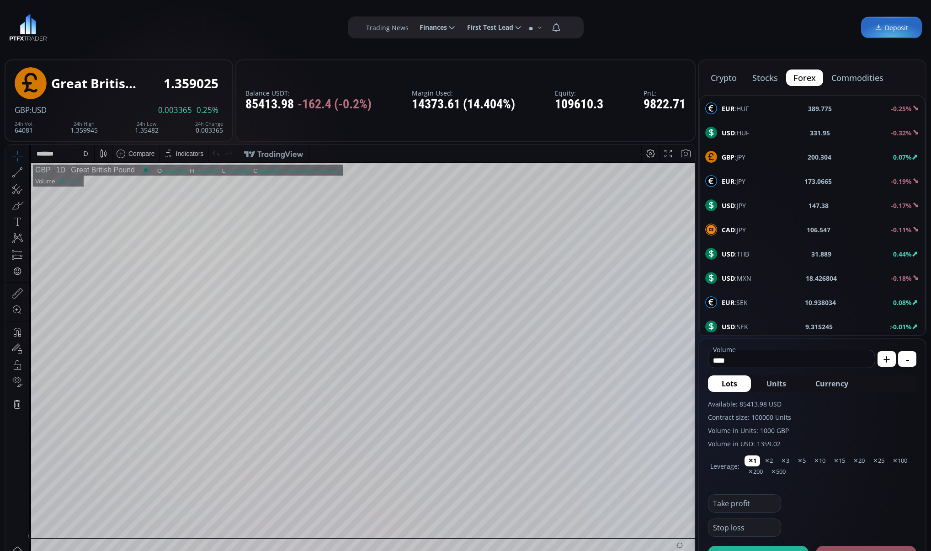
click at [704, 98] on div "EUR :HUF 389.775 -0.25%" at bounding box center [811, 108] width 225 height 24
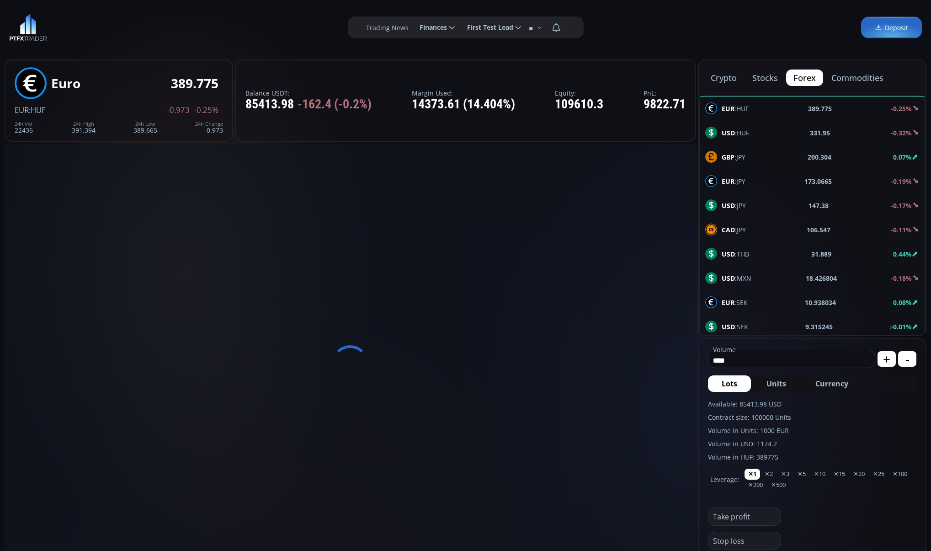
click at [704, 109] on div "EUR :HUF 389.775 -0.25% USD :HUF 331.95 -0.32% GBP :JPY 200.304 0.07% EUR :JPY …" at bounding box center [812, 459] width 227 height 729
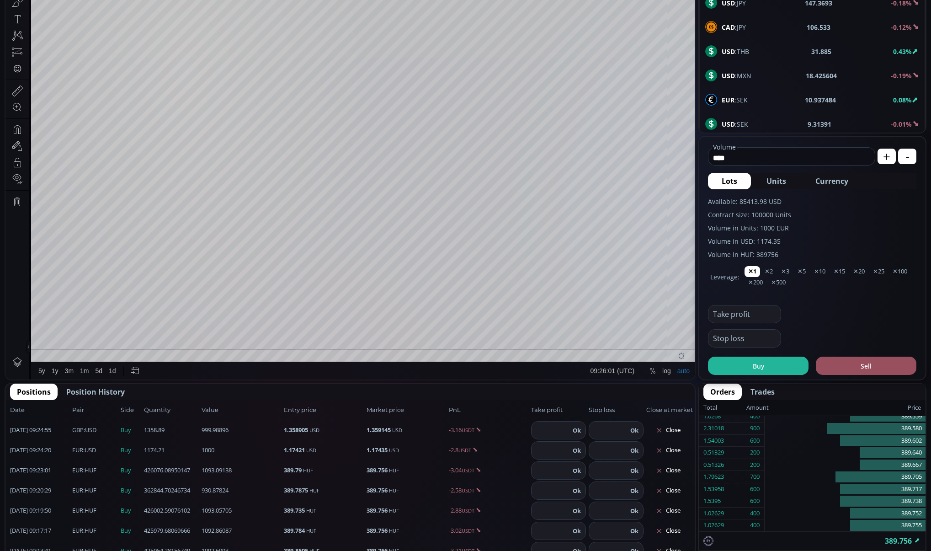
scroll to position [204, 0]
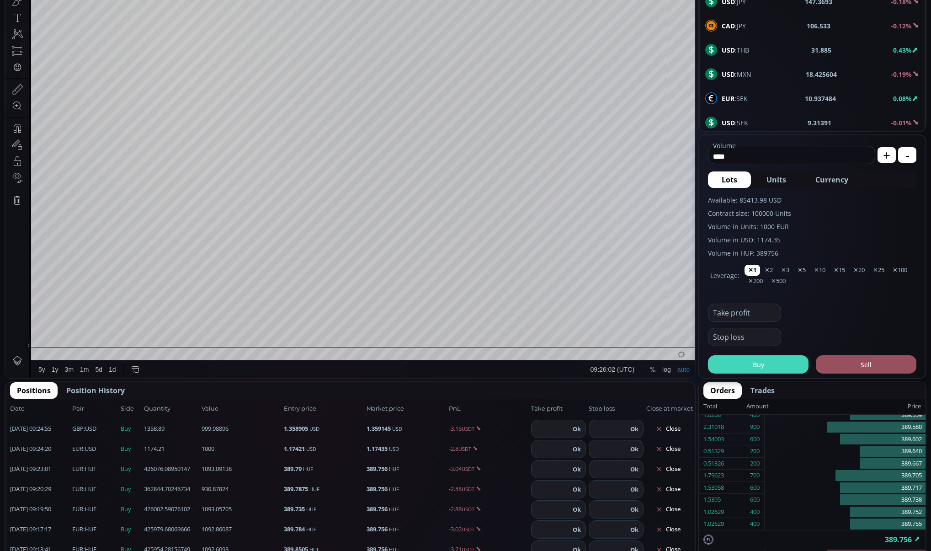
click at [704, 360] on button "Buy" at bounding box center [758, 364] width 101 height 18
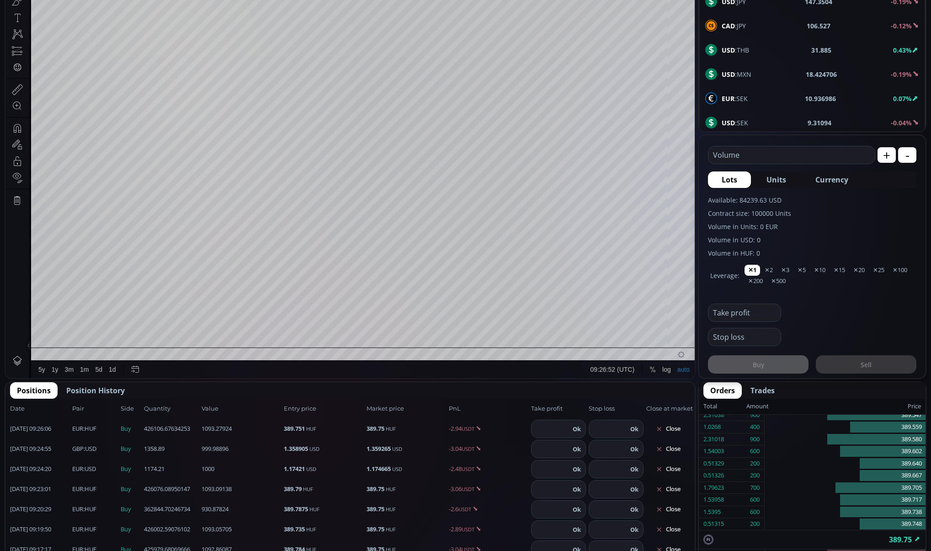
scroll to position [196, 0]
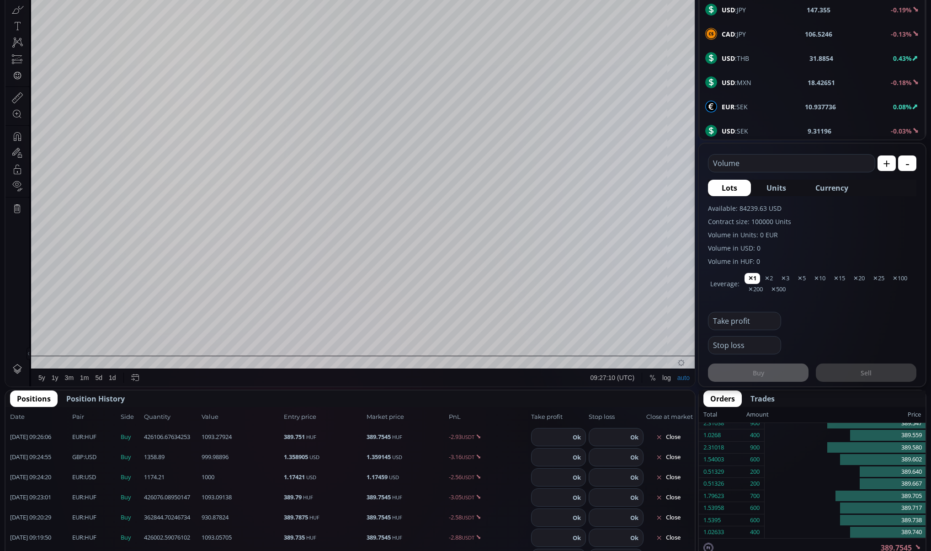
click at [704, 159] on button "+" at bounding box center [886, 163] width 18 height 16
type input "****"
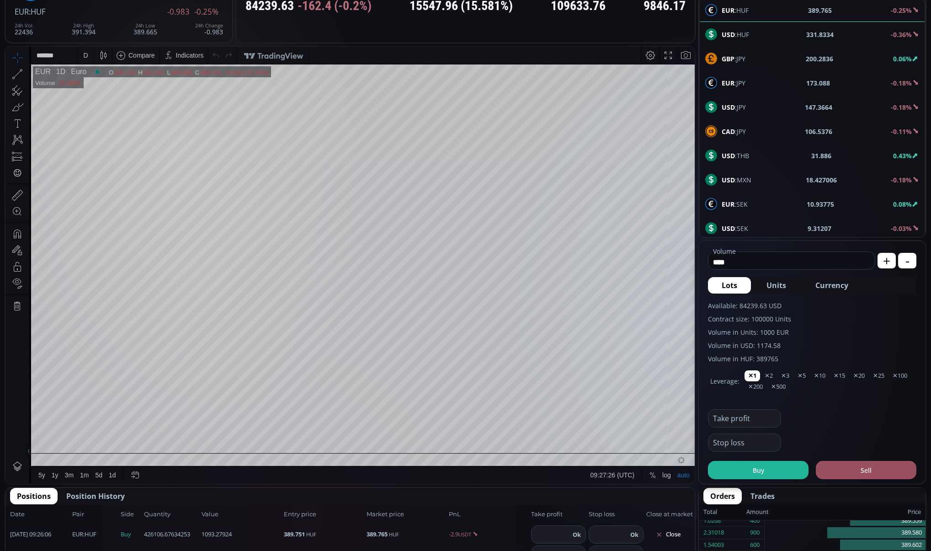
scroll to position [84, 0]
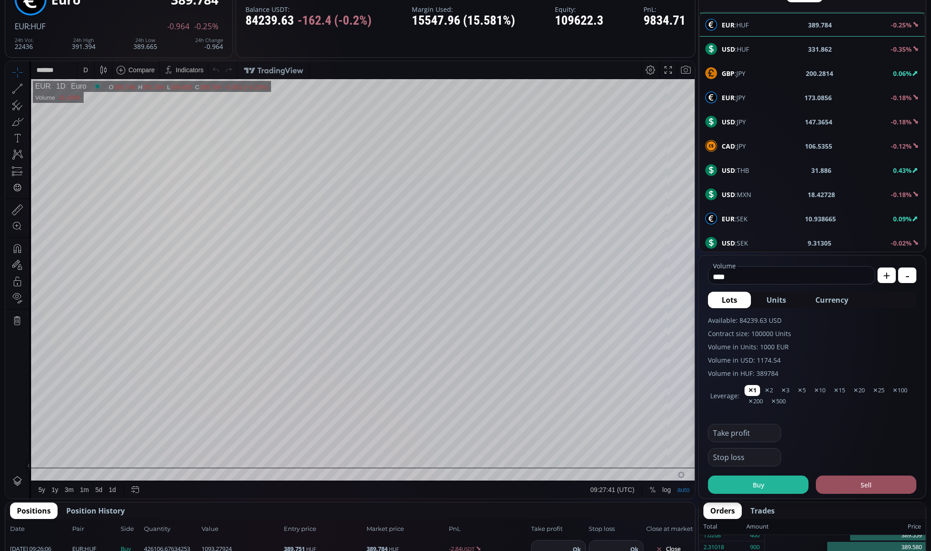
click at [704, 468] on button "Buy" at bounding box center [758, 484] width 101 height 18
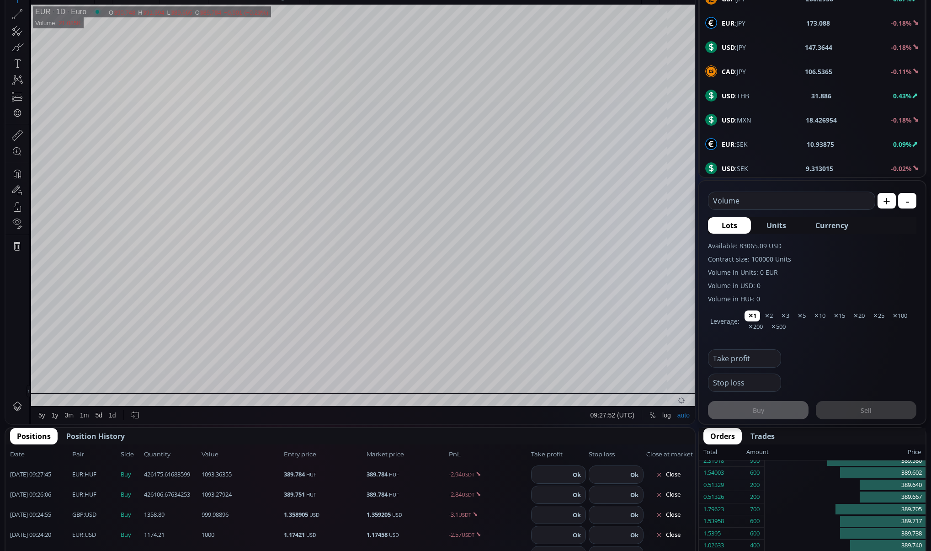
scroll to position [164, 0]
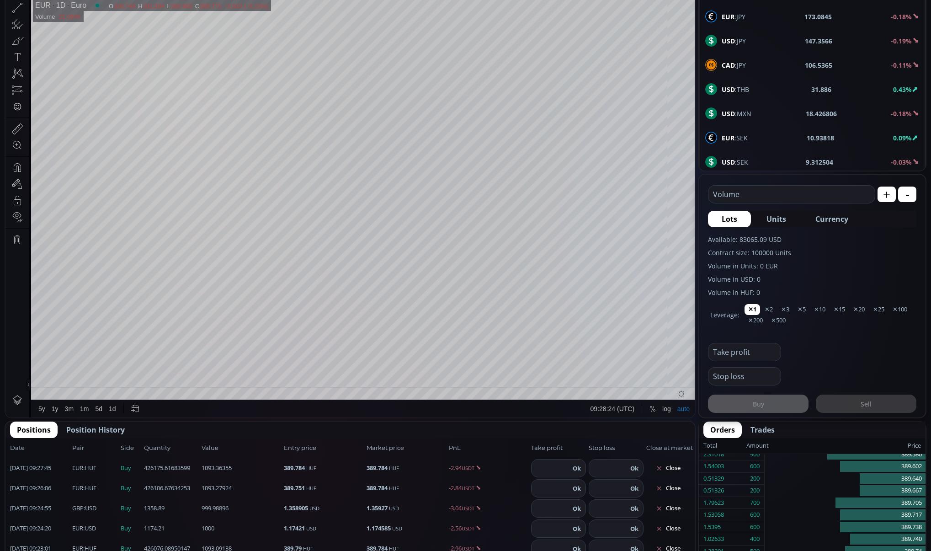
click at [704, 61] on span "CAD :JPY" at bounding box center [733, 65] width 24 height 10
type input "****"
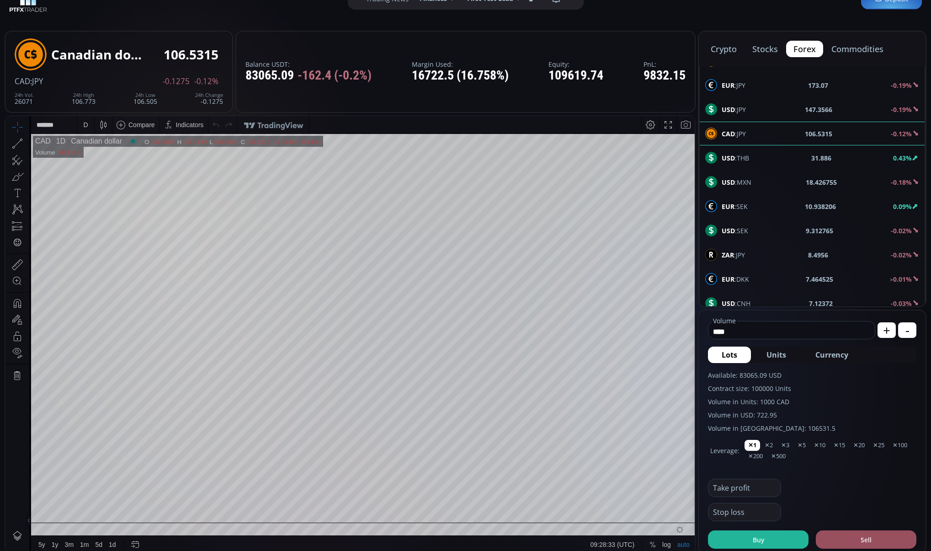
scroll to position [89, 0]
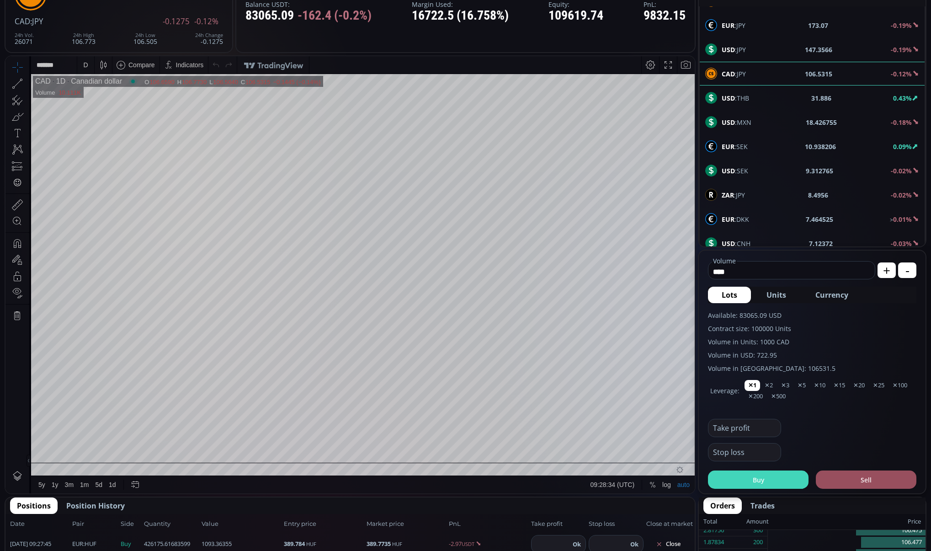
click at [704, 468] on button "Buy" at bounding box center [758, 479] width 101 height 18
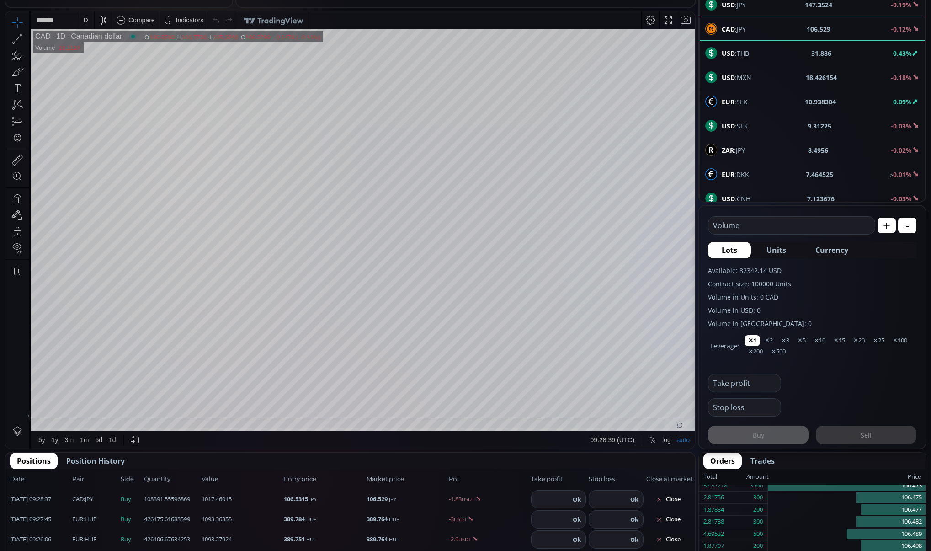
scroll to position [143, 0]
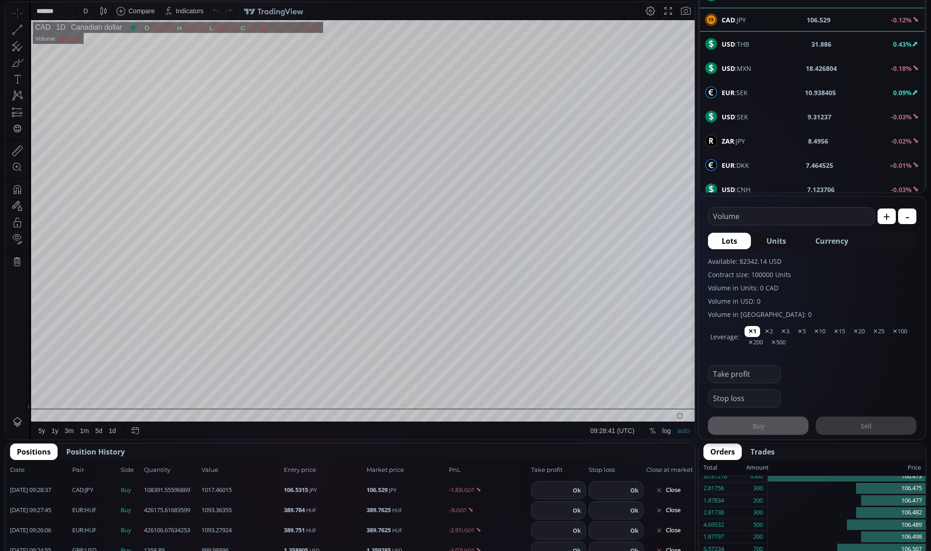
click at [704, 221] on button "+" at bounding box center [886, 216] width 18 height 16
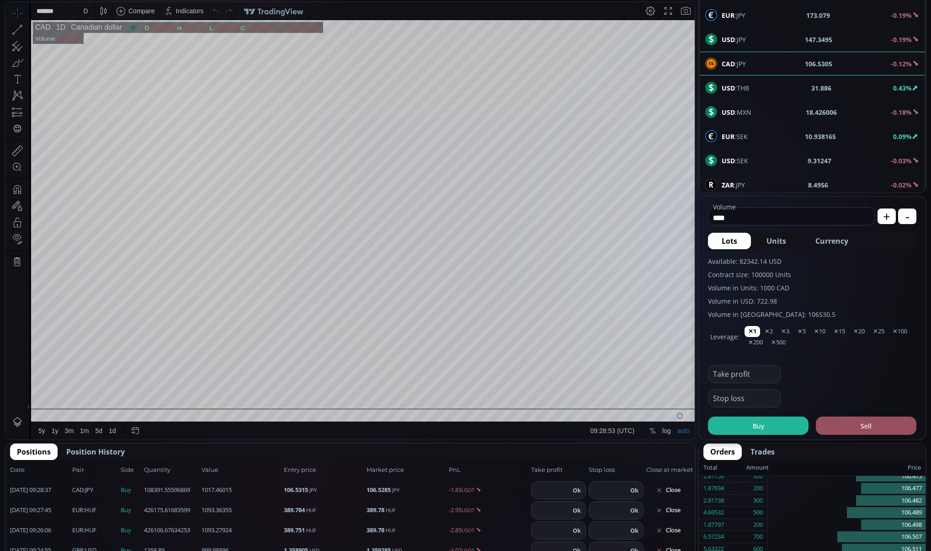
scroll to position [26, 0]
click at [704, 14] on div "EUR :JPY 173.079 -0.19%" at bounding box center [812, 13] width 214 height 12
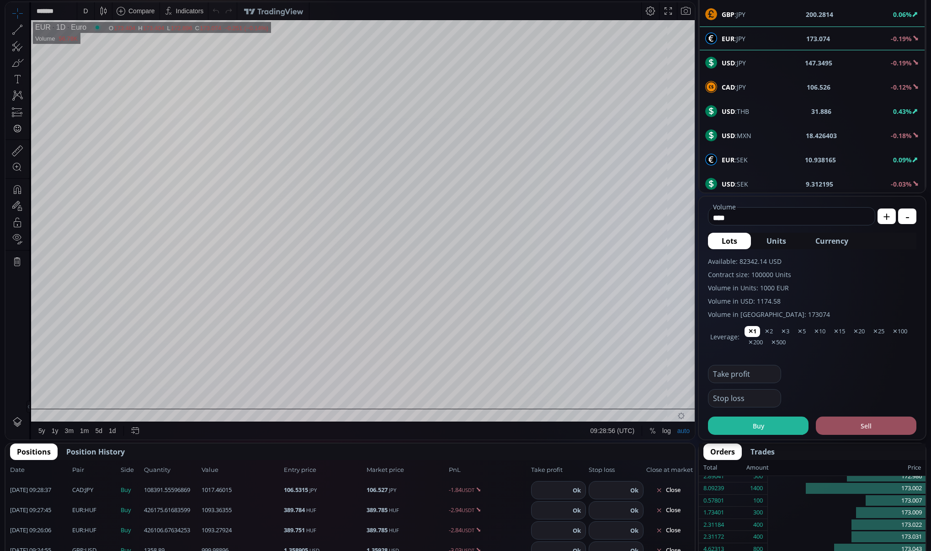
click at [704, 242] on button "Units" at bounding box center [775, 241] width 47 height 16
drag, startPoint x: 731, startPoint y: 239, endPoint x: 741, endPoint y: 238, distance: 10.2
click at [704, 239] on span "Lots" at bounding box center [729, 240] width 16 height 11
type input "****"
click at [704, 435] on form "**** Volume USD + - Lots Units Currency Available: 82342.14 USD Contract size: …" at bounding box center [812, 317] width 227 height 243
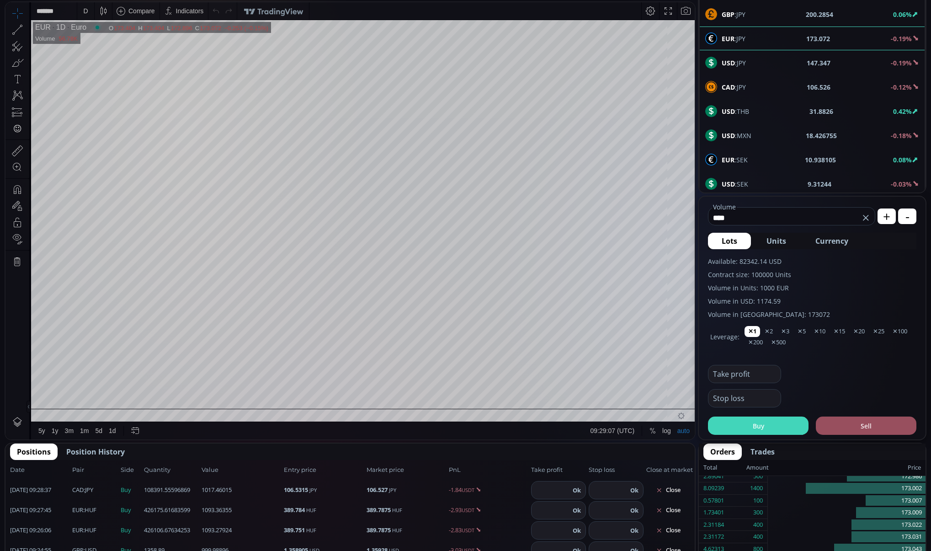
click at [704, 423] on button "Buy" at bounding box center [758, 425] width 101 height 18
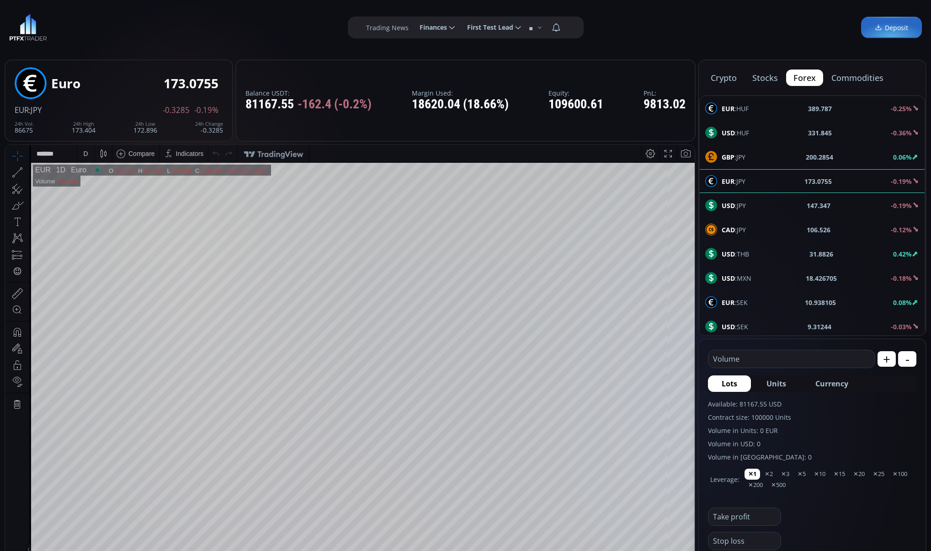
click at [704, 364] on button "+" at bounding box center [886, 359] width 18 height 16
type input "****"
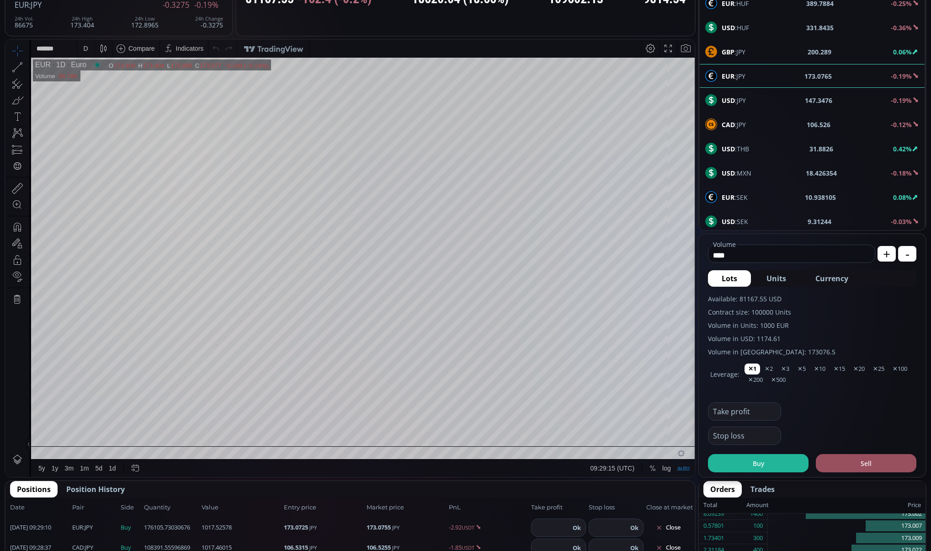
scroll to position [161, 0]
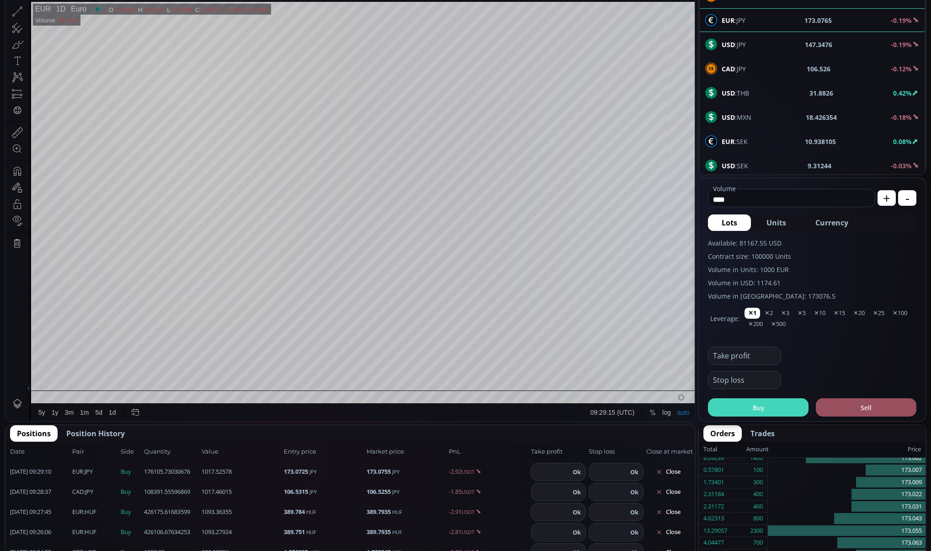
click at [704, 405] on button "Buy" at bounding box center [758, 407] width 101 height 18
